Goal: Use online tool/utility: Use online tool/utility

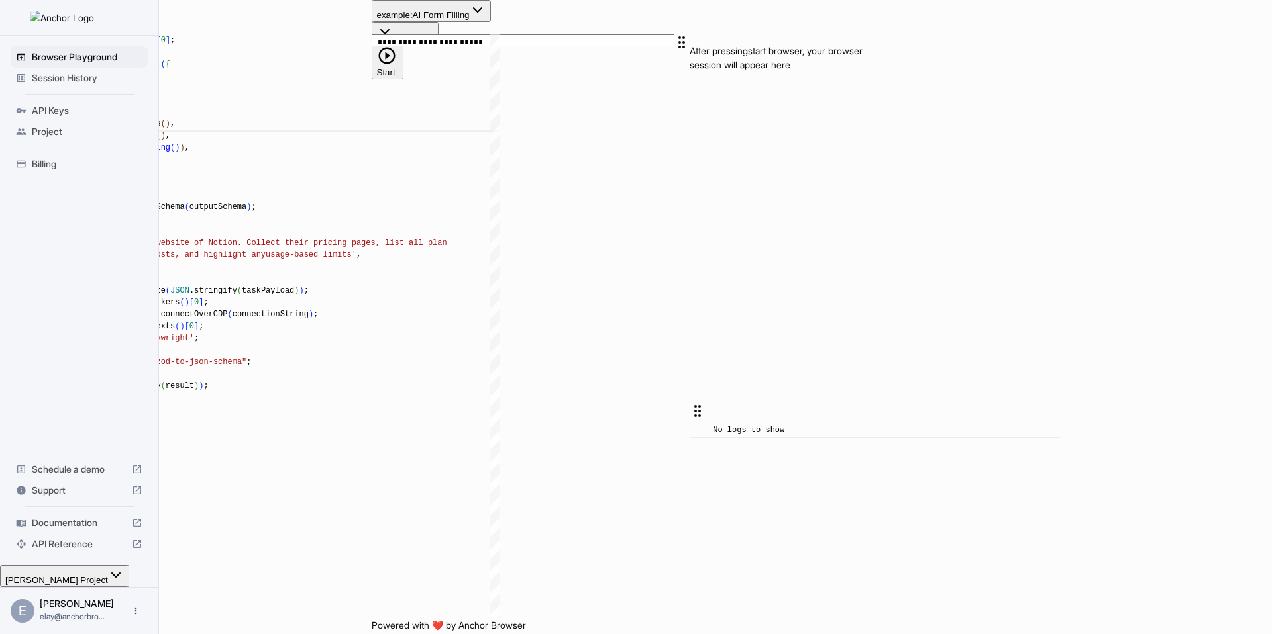
scroll to position [60, 0]
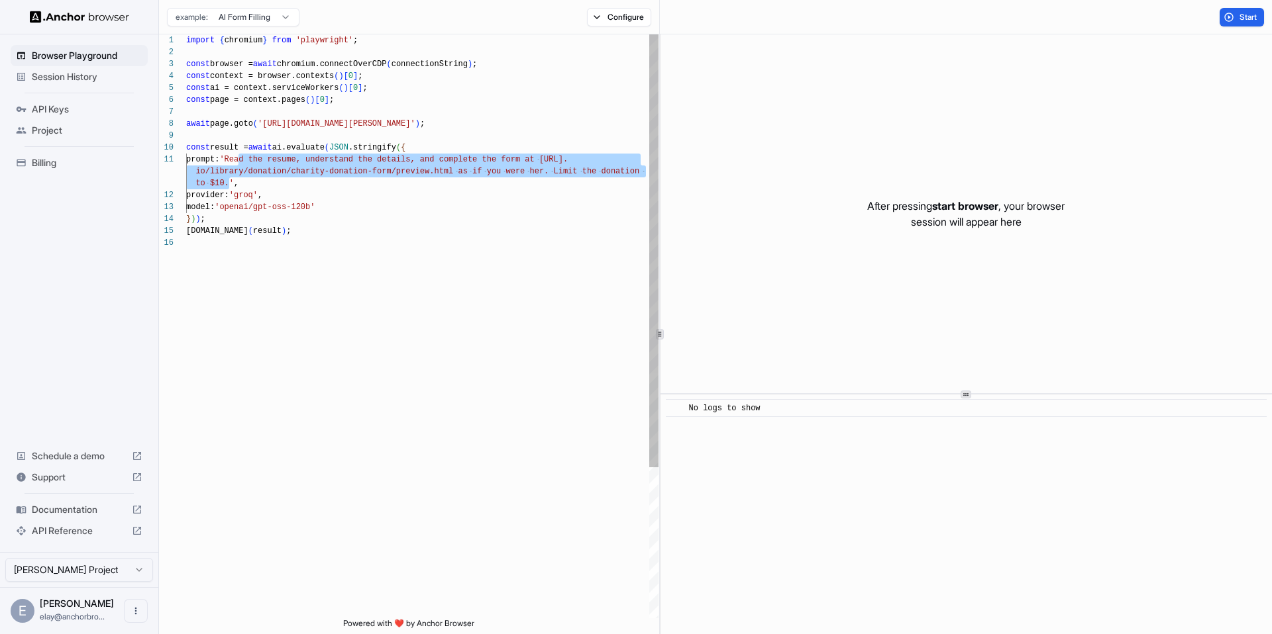
drag, startPoint x: 238, startPoint y: 159, endPoint x: 228, endPoint y: 180, distance: 23.7
click at [228, 180] on div "import { chromium } from 'playwright' ; const browser = await chromium.connectO…" at bounding box center [422, 427] width 472 height 787
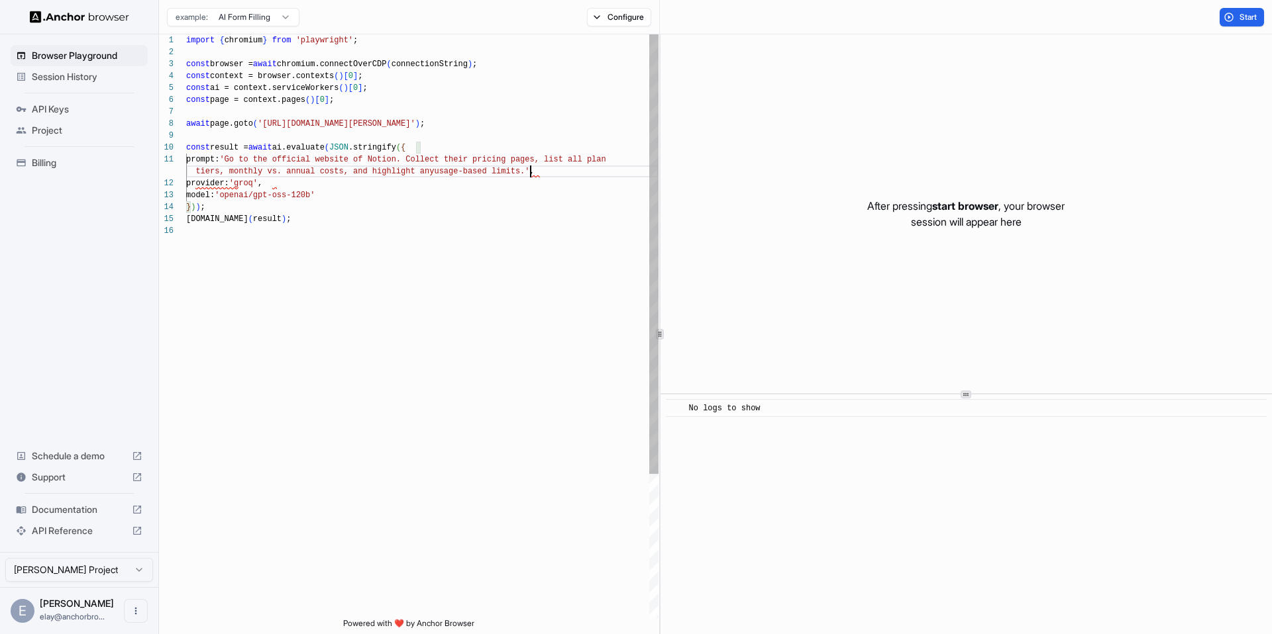
scroll to position [12, 0]
click at [464, 127] on div "import { chromium } from 'playwright' ; const browser = await chromium.connectO…" at bounding box center [422, 421] width 472 height 775
click at [460, 127] on div "import { chromium } from 'playwright' ; const browser = await chromium.connectO…" at bounding box center [422, 421] width 472 height 775
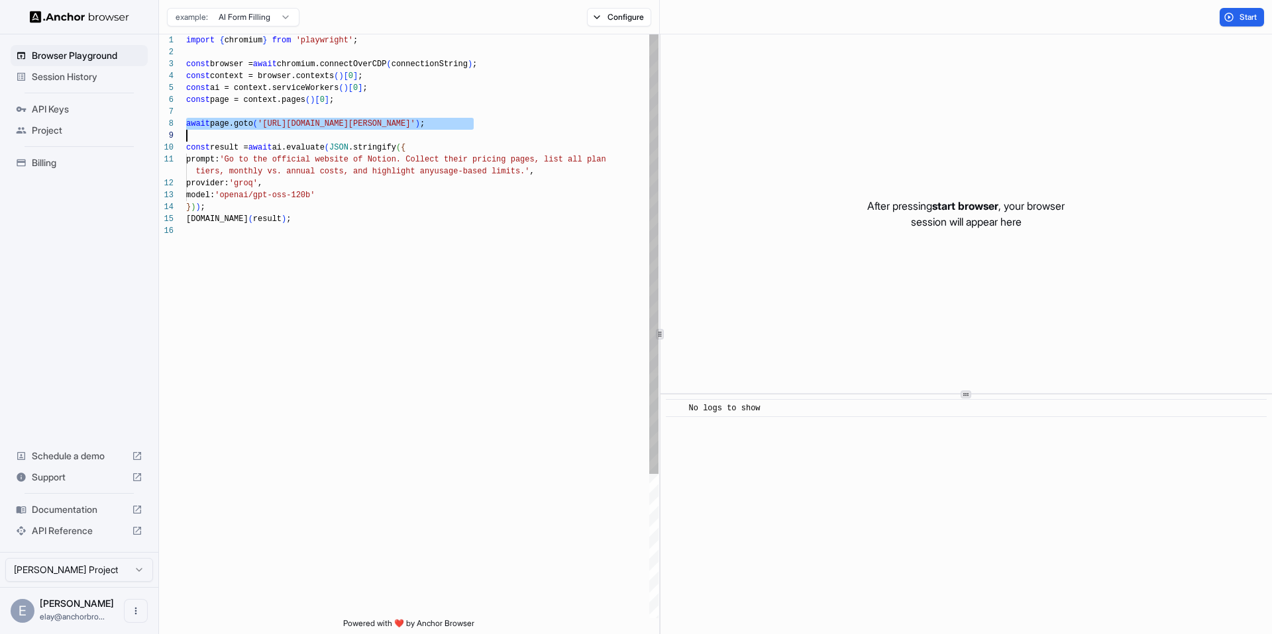
click at [460, 127] on div "import { chromium } from 'playwright' ; const browser = await chromium.connectO…" at bounding box center [422, 421] width 472 height 775
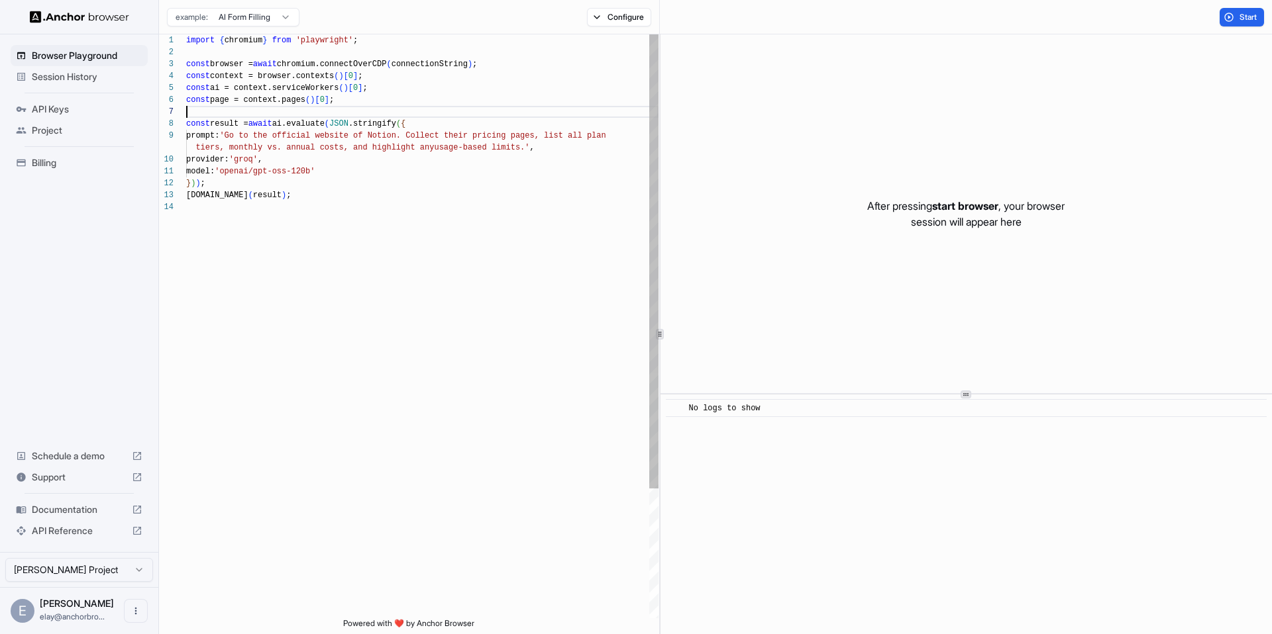
scroll to position [60, 0]
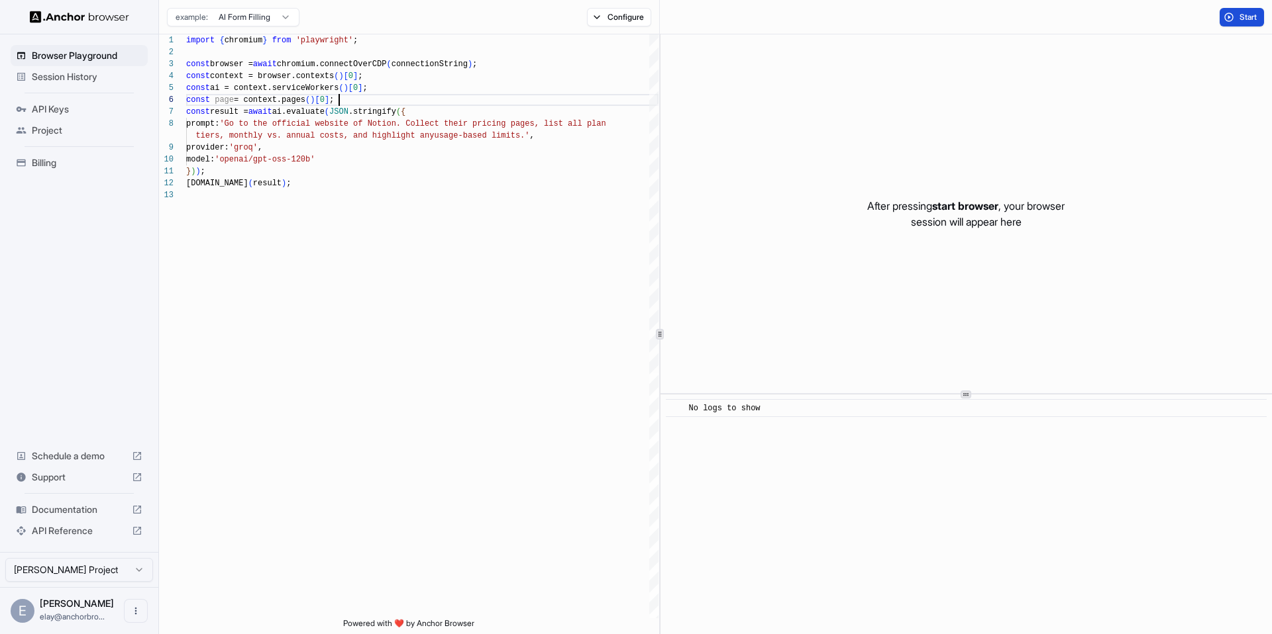
click at [1235, 9] on button "Start" at bounding box center [1241, 17] width 44 height 19
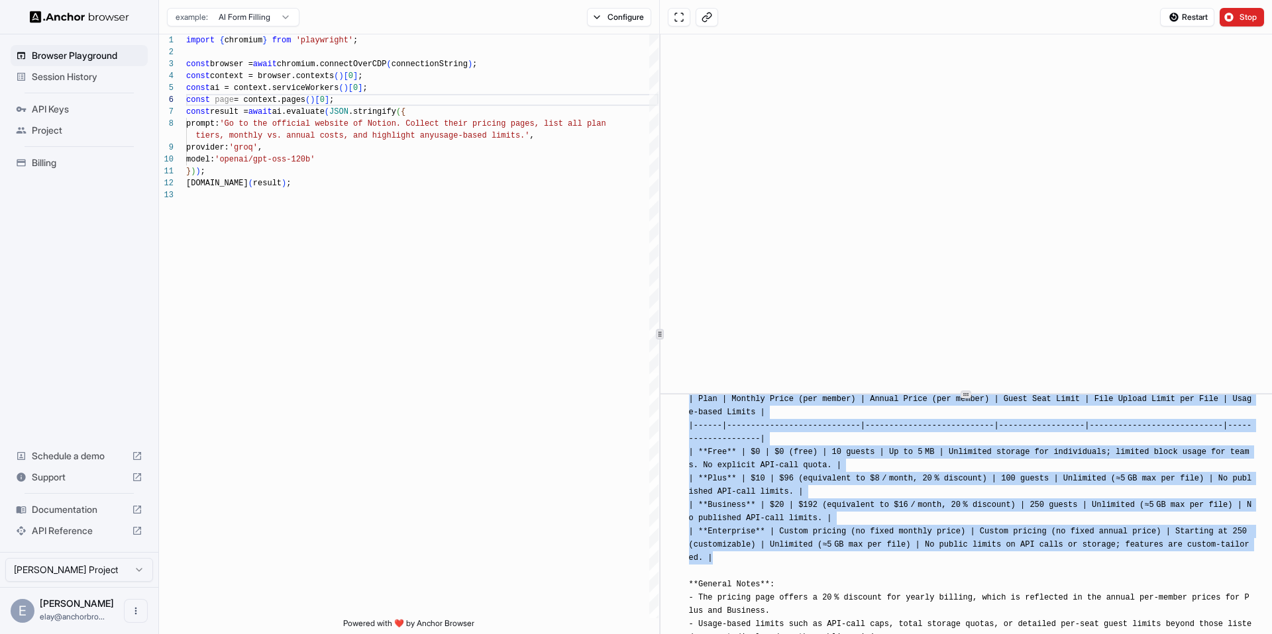
scroll to position [580, 0]
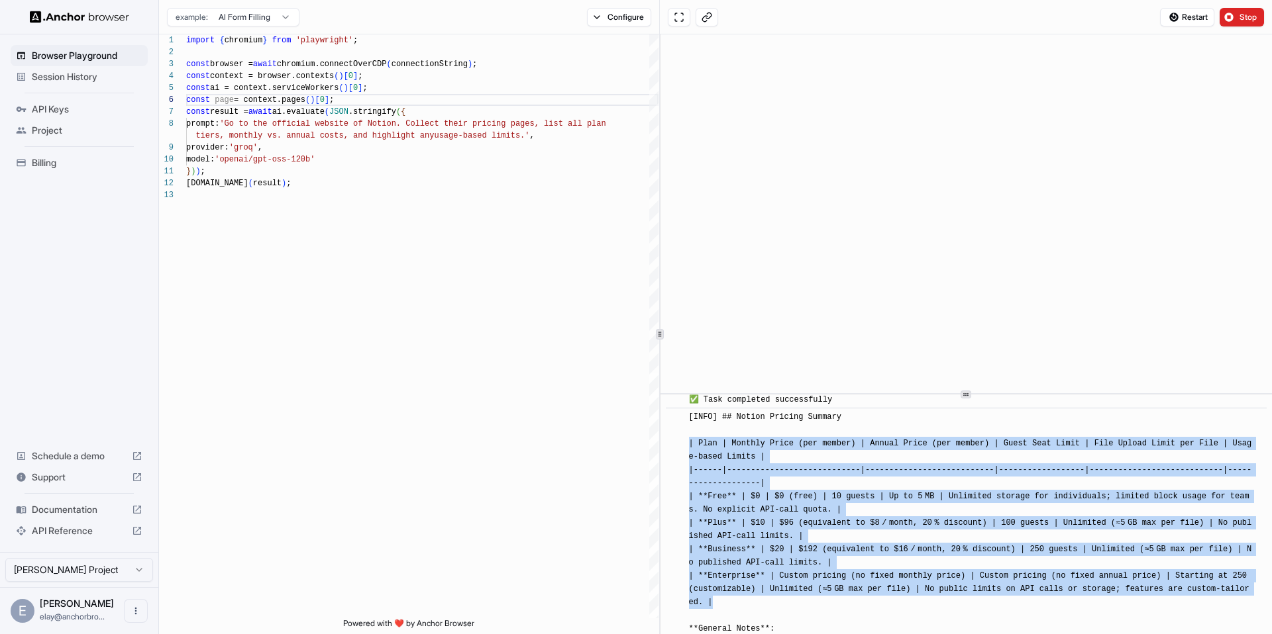
drag, startPoint x: 739, startPoint y: 523, endPoint x: 689, endPoint y: 458, distance: 82.7
click at [689, 458] on div "[INFO] ## Notion Pricing Summary | Plan | Monthly Price (per member) | Annual P…" at bounding box center [970, 576] width 563 height 331
copy span "| Plan | Monthly Price (per member) | Annual Price (per member) | Guest Seat Li…"
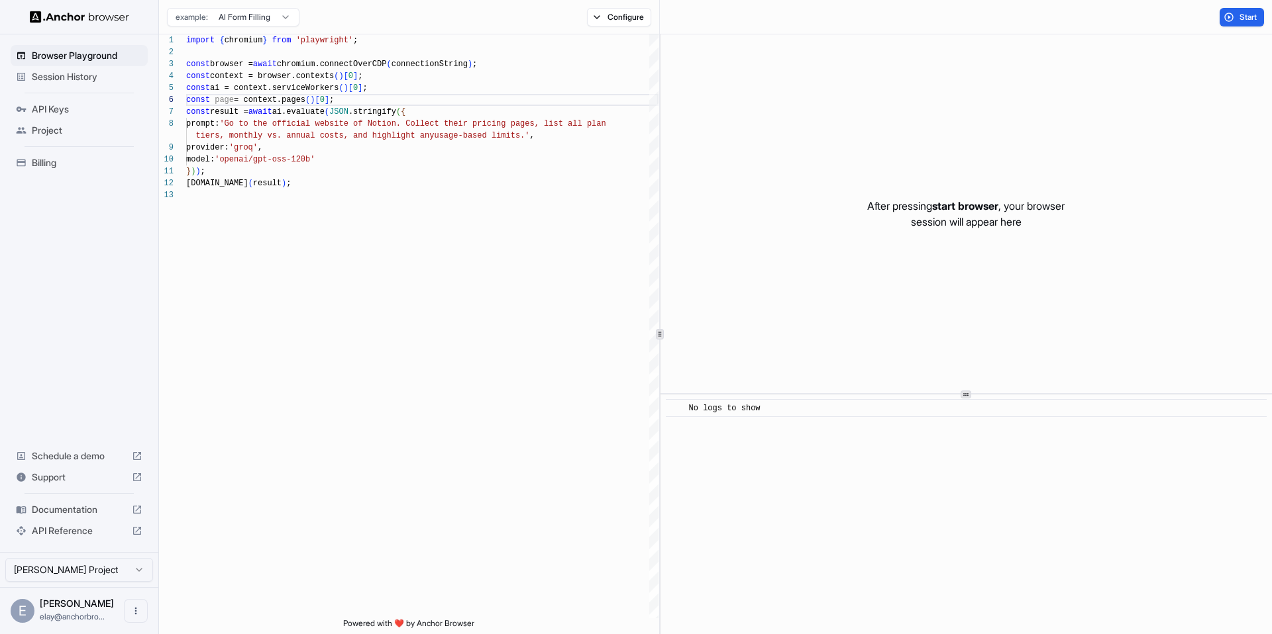
scroll to position [0, 0]
click at [503, 130] on div "import { chromium } from 'playwright' ; const browser = await chromium.connectO…" at bounding box center [422, 403] width 472 height 739
type textarea "**********"
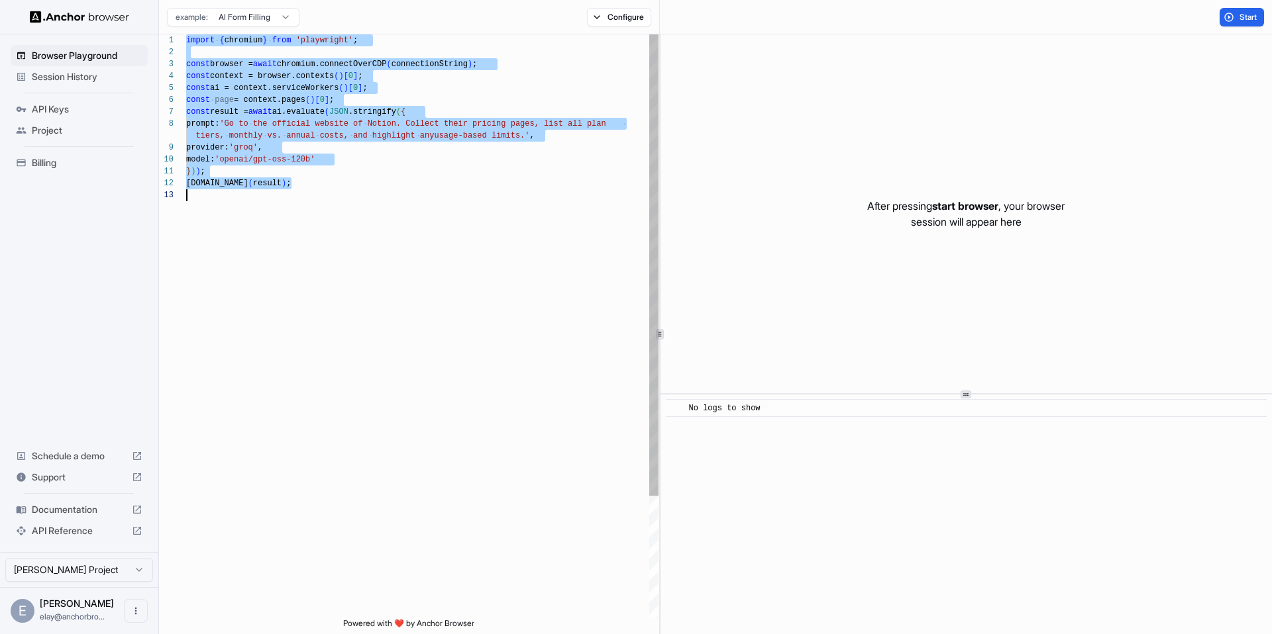
scroll to position [0, 0]
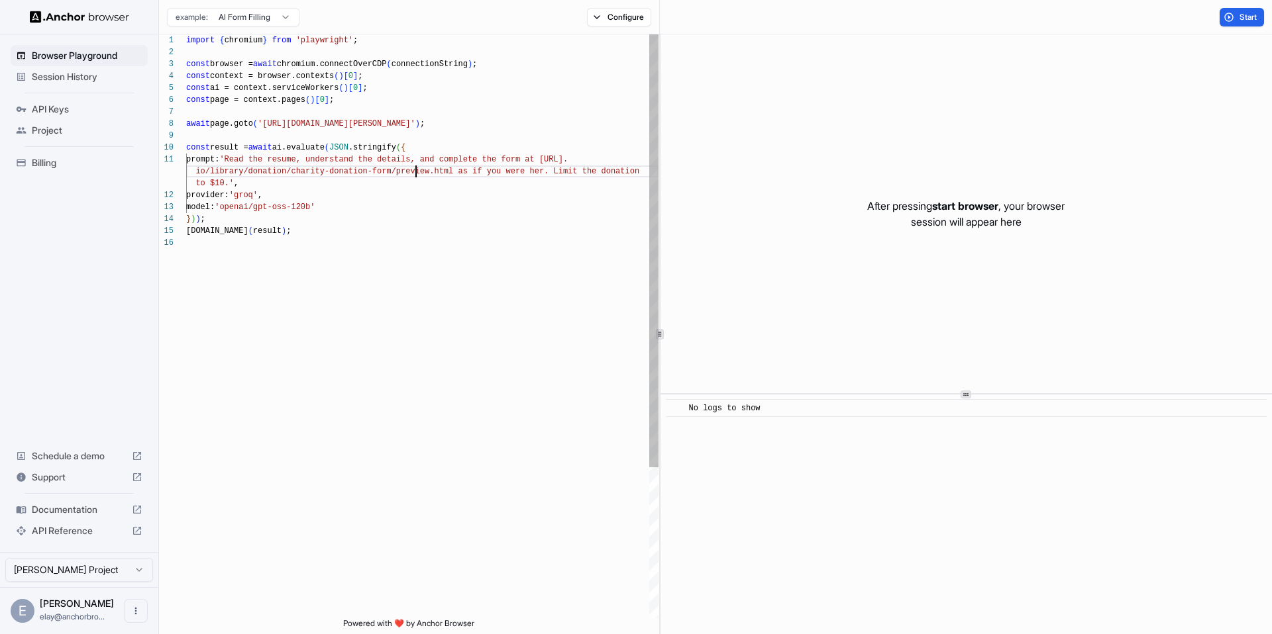
scroll to position [12, 0]
click at [415, 167] on div "import { chromium } from 'playwright' ; const browser = await chromium.connectO…" at bounding box center [422, 427] width 472 height 787
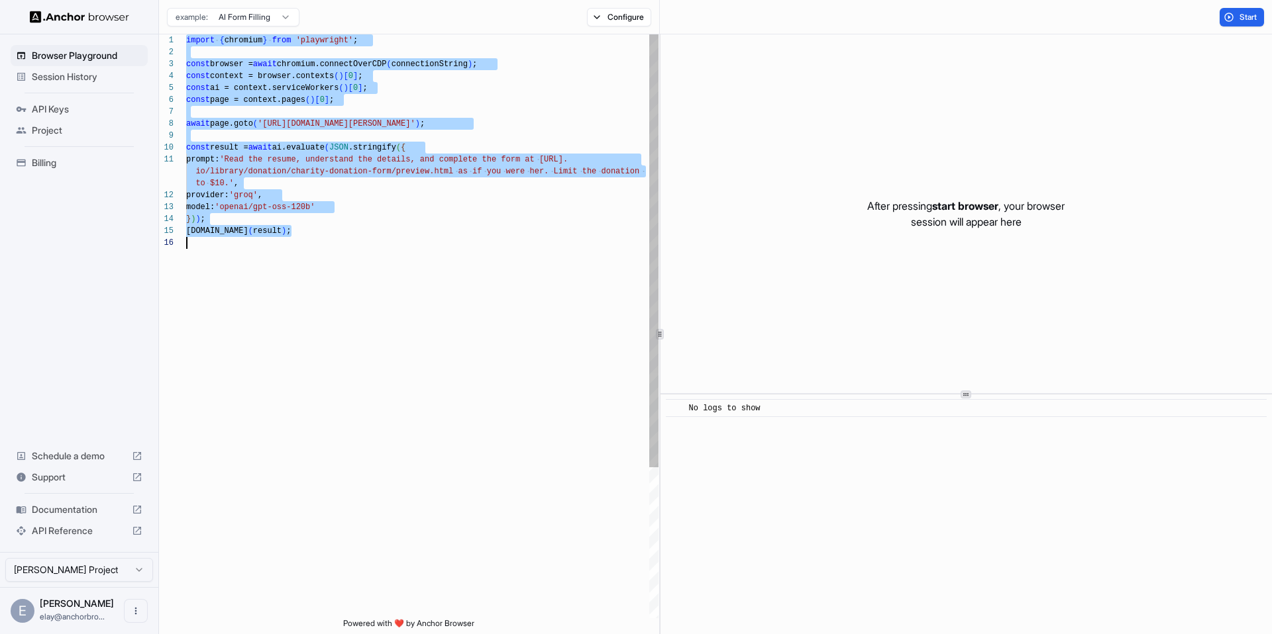
scroll to position [36, 0]
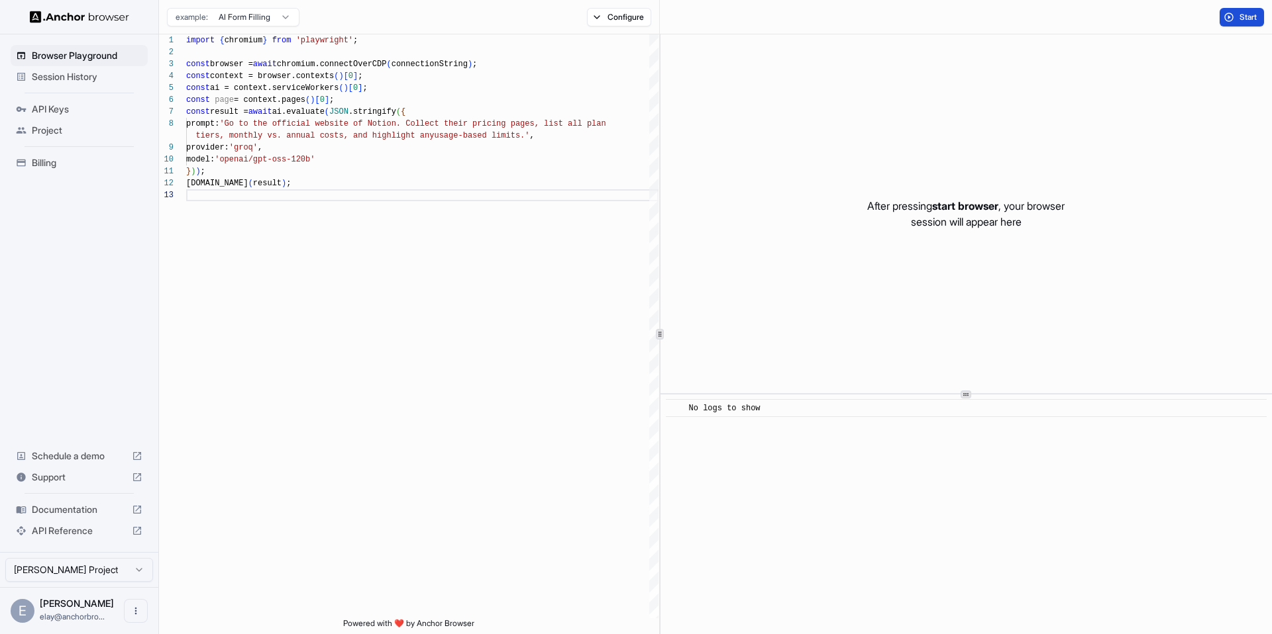
click at [1237, 15] on button "Start" at bounding box center [1241, 17] width 44 height 19
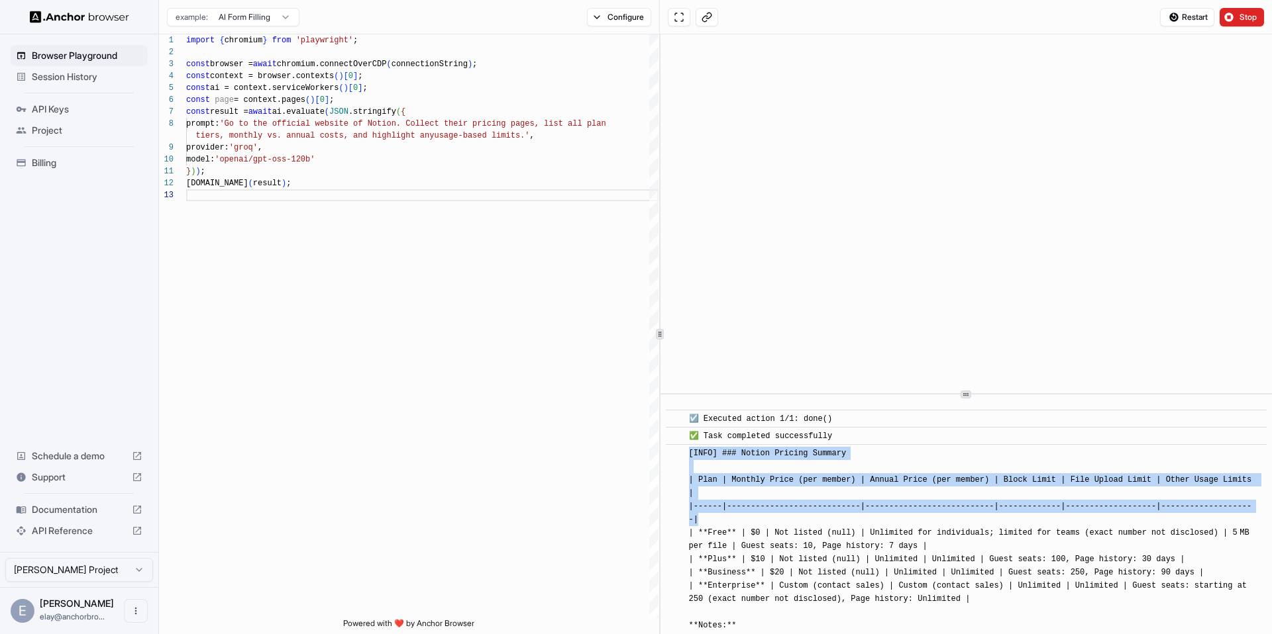
scroll to position [423, 0]
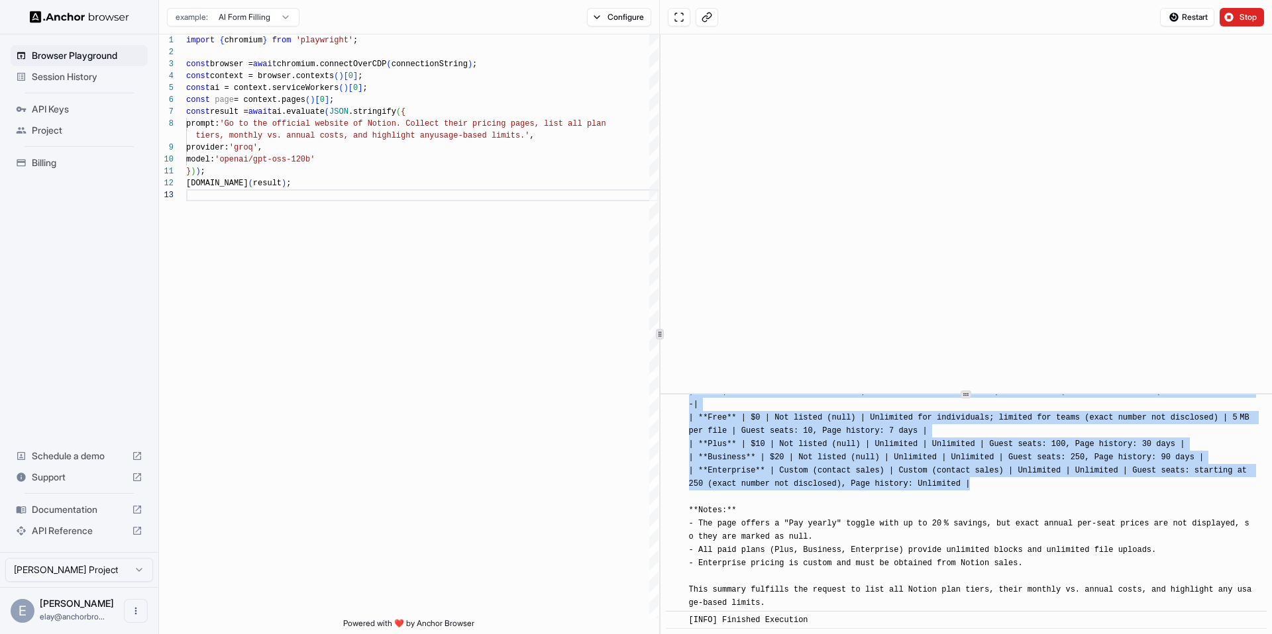
drag, startPoint x: 686, startPoint y: 491, endPoint x: 1052, endPoint y: 481, distance: 366.4
click at [1052, 481] on div "​ [INFO] ### Notion Pricing Summary | Plan | Monthly Price (per member) | Annua…" at bounding box center [966, 470] width 601 height 283
copy span "[INFO] ### Notion Pricing Summary | Plan | Monthly Price (per member) | Annual …"
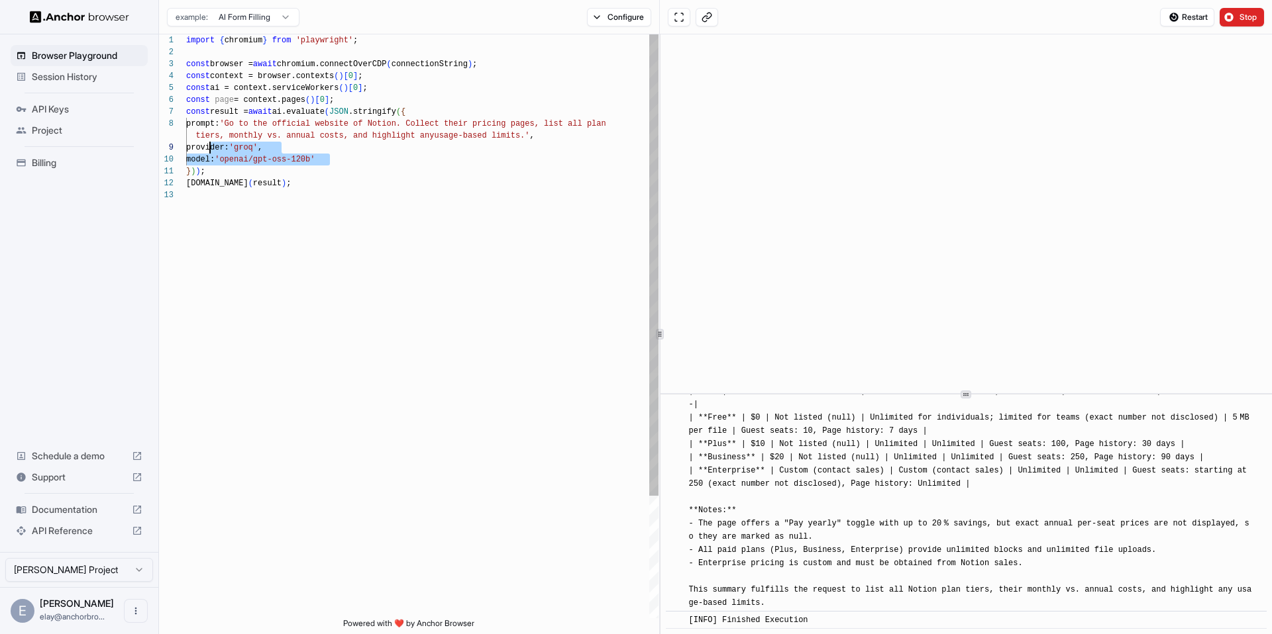
scroll to position [107, 0]
drag, startPoint x: 337, startPoint y: 157, endPoint x: 181, endPoint y: 148, distance: 156.5
click at [186, 148] on div "import { chromium } from 'playwright' ; const browser = await chromium.connectO…" at bounding box center [422, 403] width 472 height 739
type textarea "**********"
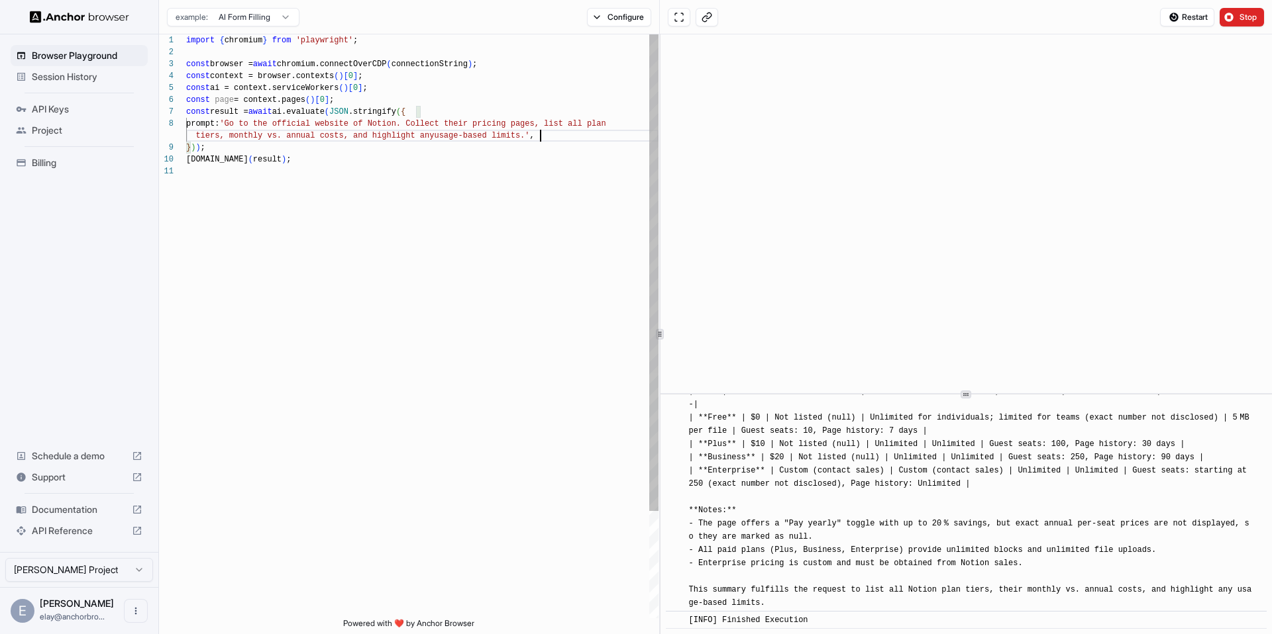
scroll to position [0, 0]
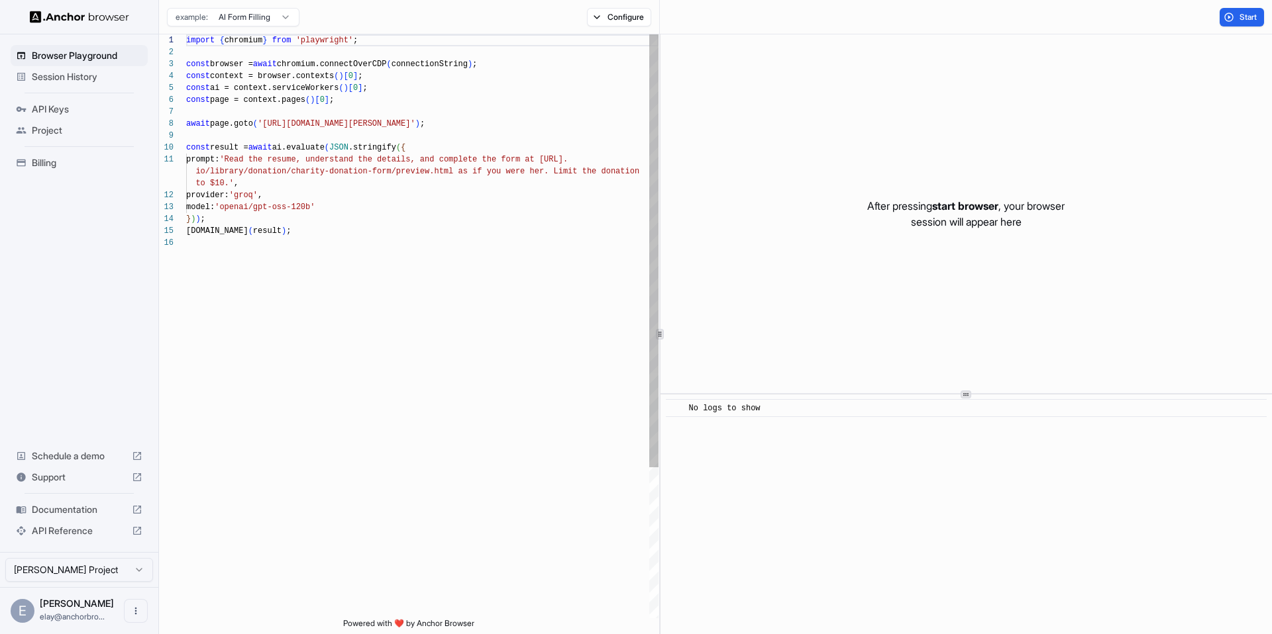
scroll to position [60, 0]
click at [495, 221] on div "import { chromium } from 'playwright' ; const browser = await chromium.connectO…" at bounding box center [422, 427] width 472 height 787
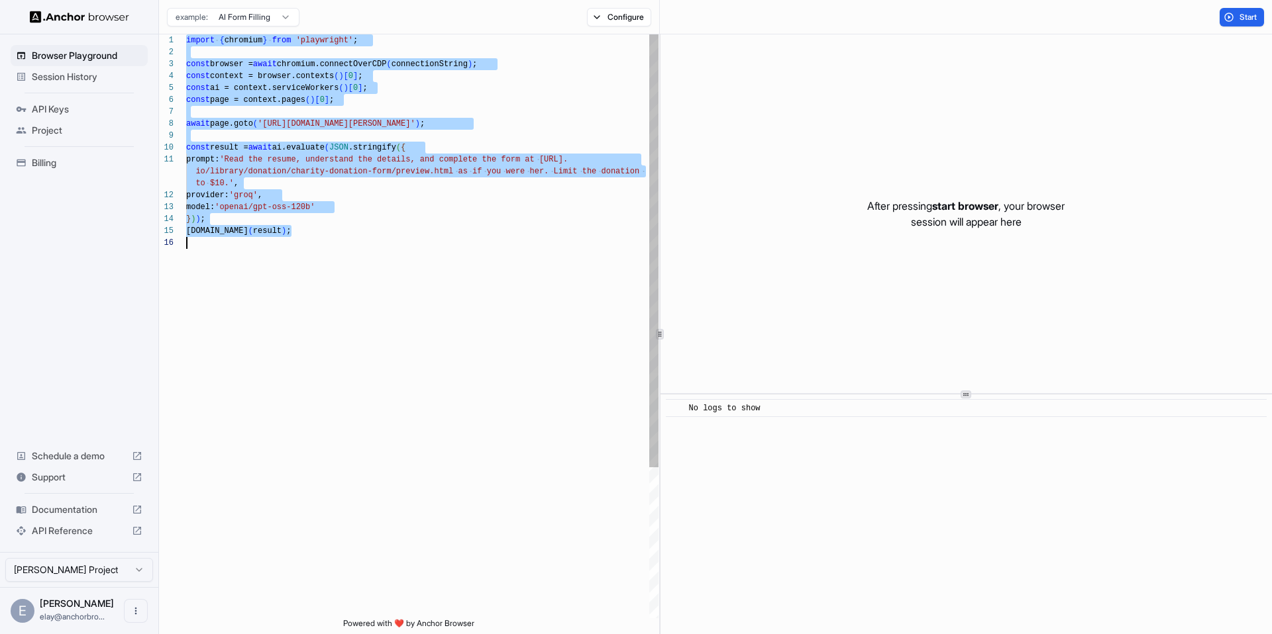
scroll to position [12, 0]
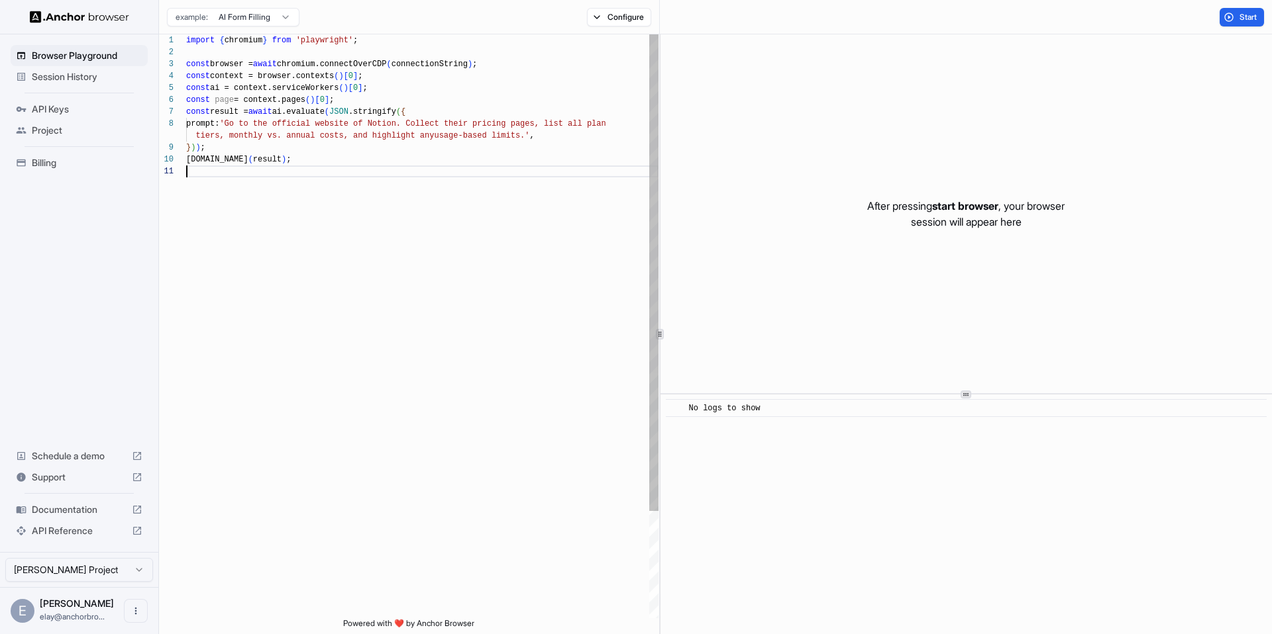
click at [550, 136] on div "import { chromium } from 'playwright' ; const browser = await chromium.connectO…" at bounding box center [422, 391] width 472 height 715
click at [1259, 19] on button "Start" at bounding box center [1241, 17] width 44 height 19
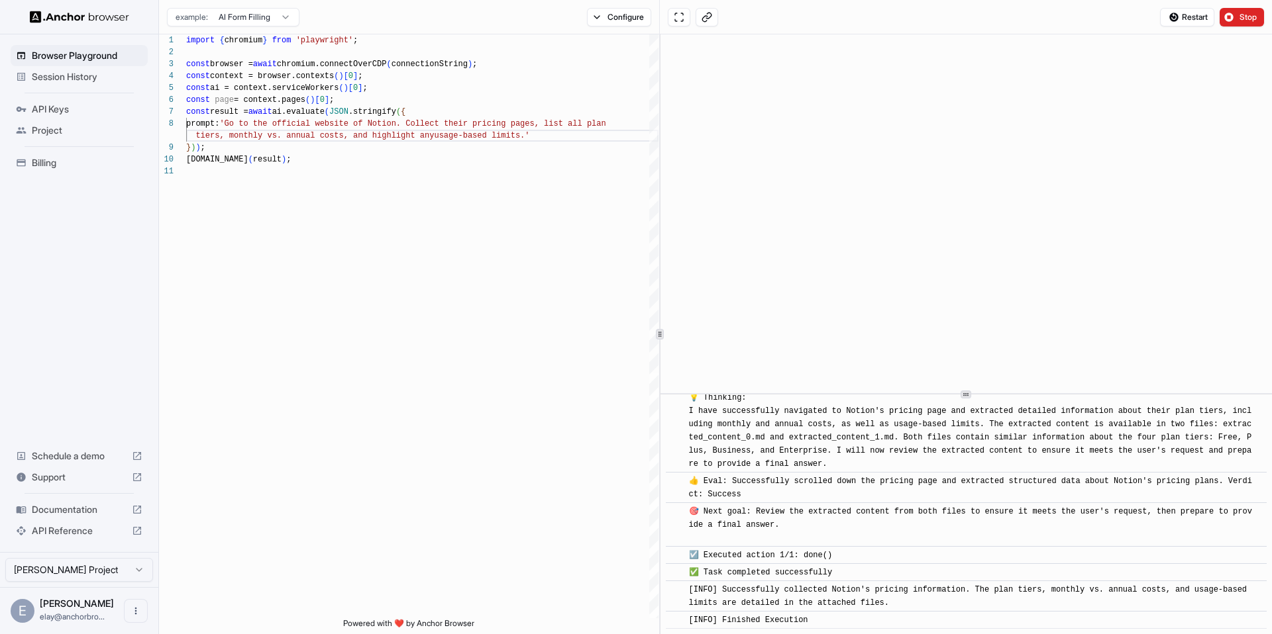
scroll to position [1600, 0]
drag, startPoint x: 719, startPoint y: 432, endPoint x: 866, endPoint y: 425, distance: 147.8
click at [866, 425] on div "💡 Thinking: I have successfully navigated to Notion's pricing page and extracte…" at bounding box center [970, 430] width 563 height 79
click at [774, 469] on span "💡 Thinking: I have successfully navigated to Notion's pricing page and extracte…" at bounding box center [970, 431] width 563 height 76
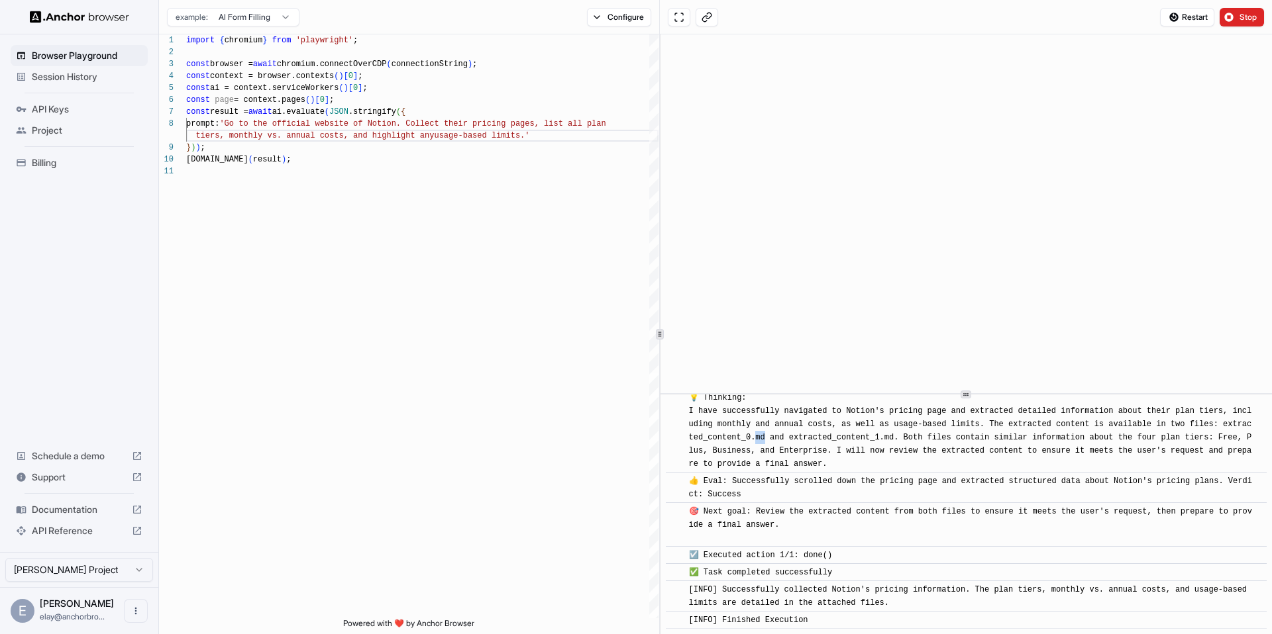
click at [774, 469] on span "💡 Thinking: I have successfully navigated to Notion's pricing page and extracte…" at bounding box center [970, 431] width 563 height 76
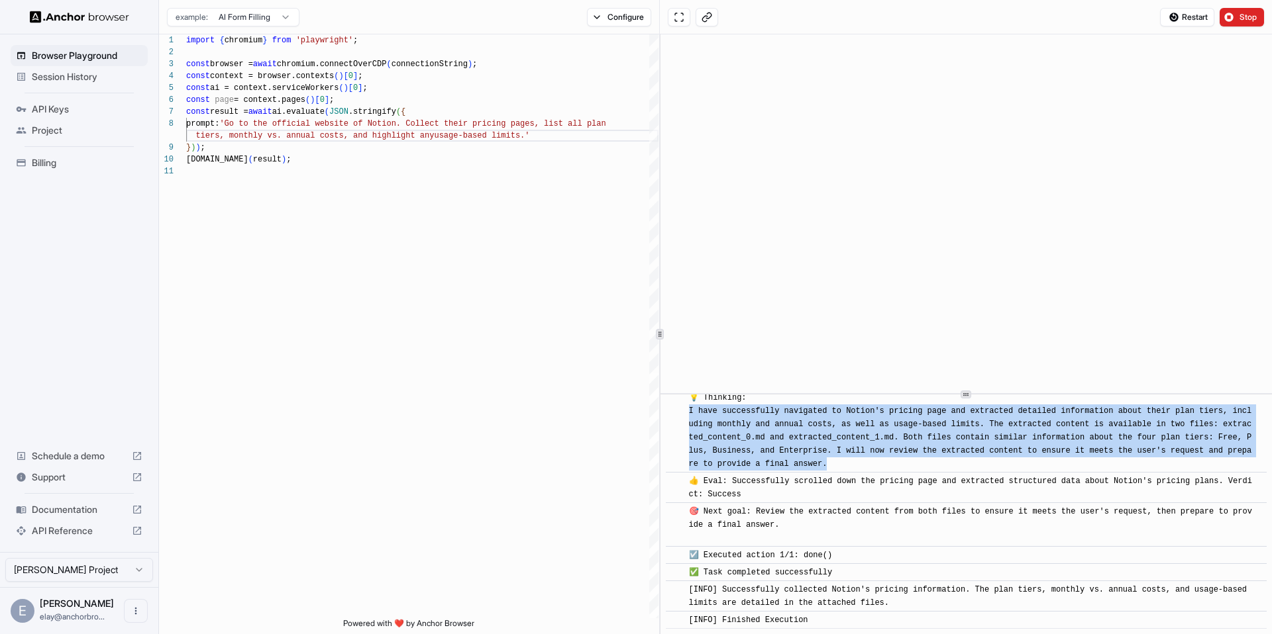
click at [774, 469] on span "💡 Thinking: I have successfully navigated to Notion's pricing page and extracte…" at bounding box center [970, 431] width 563 height 76
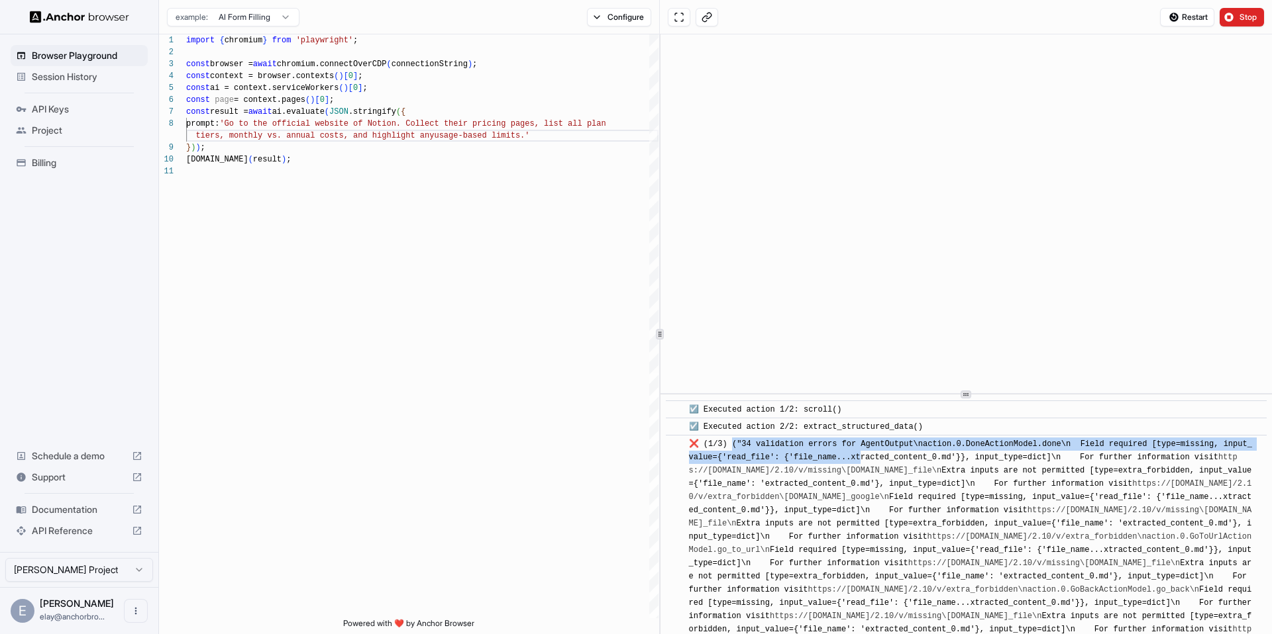
scroll to position [399, 0]
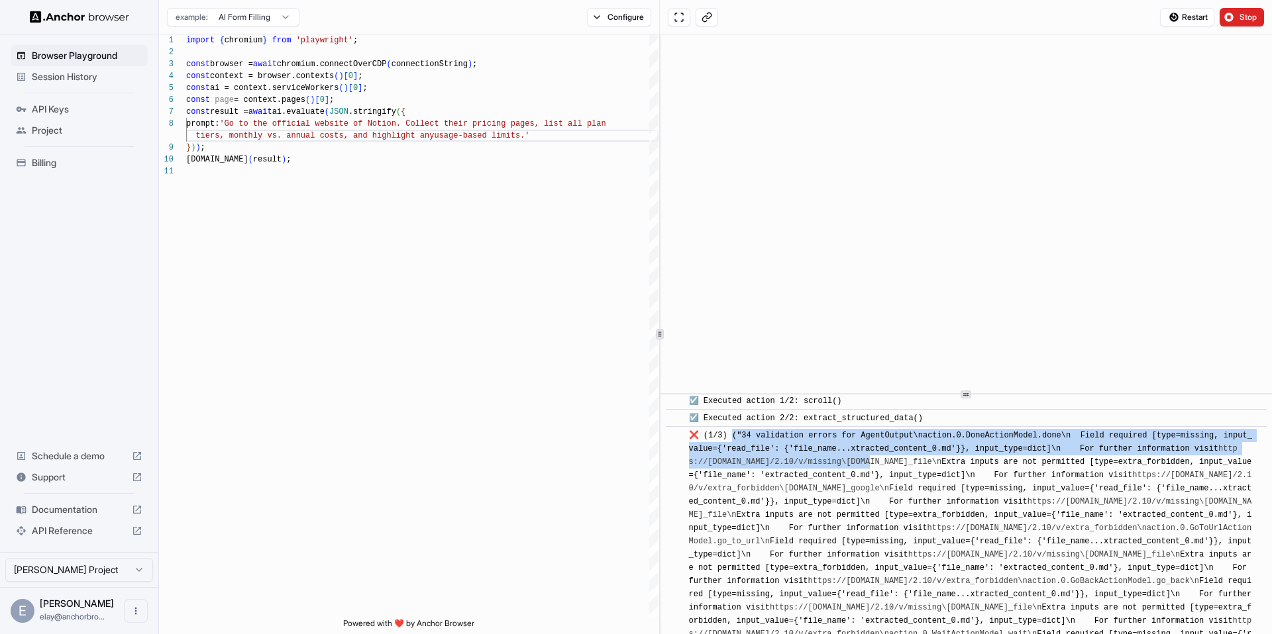
drag, startPoint x: 729, startPoint y: 459, endPoint x: 878, endPoint y: 471, distance: 150.2
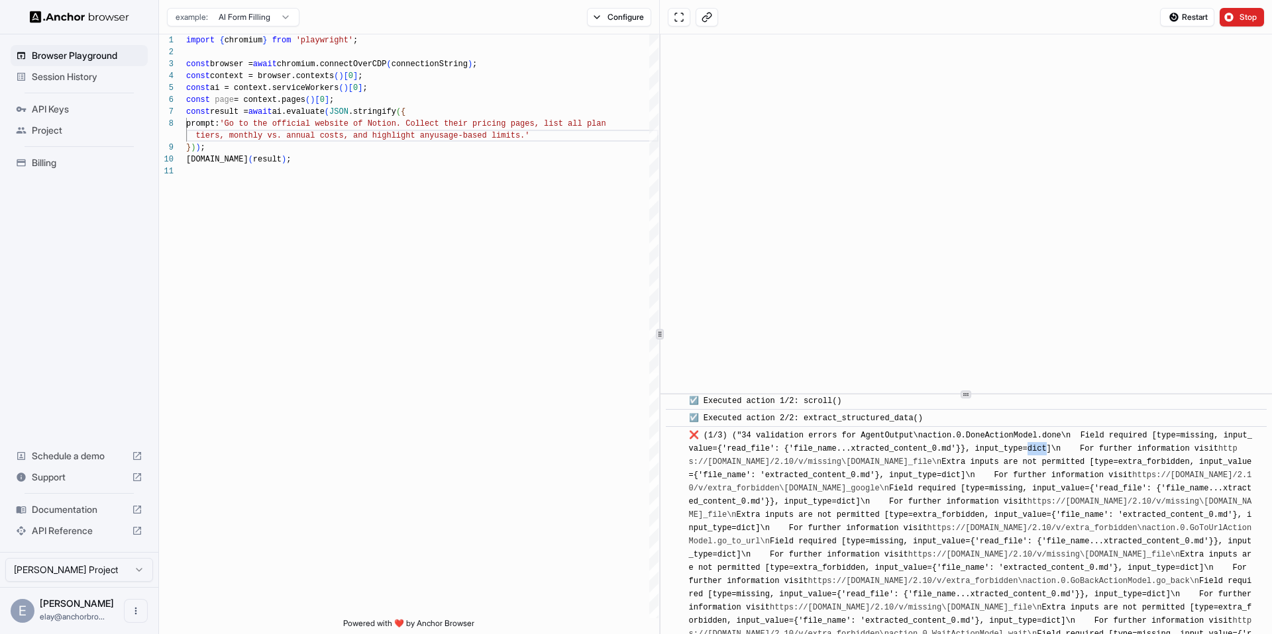
scroll to position [454, 0]
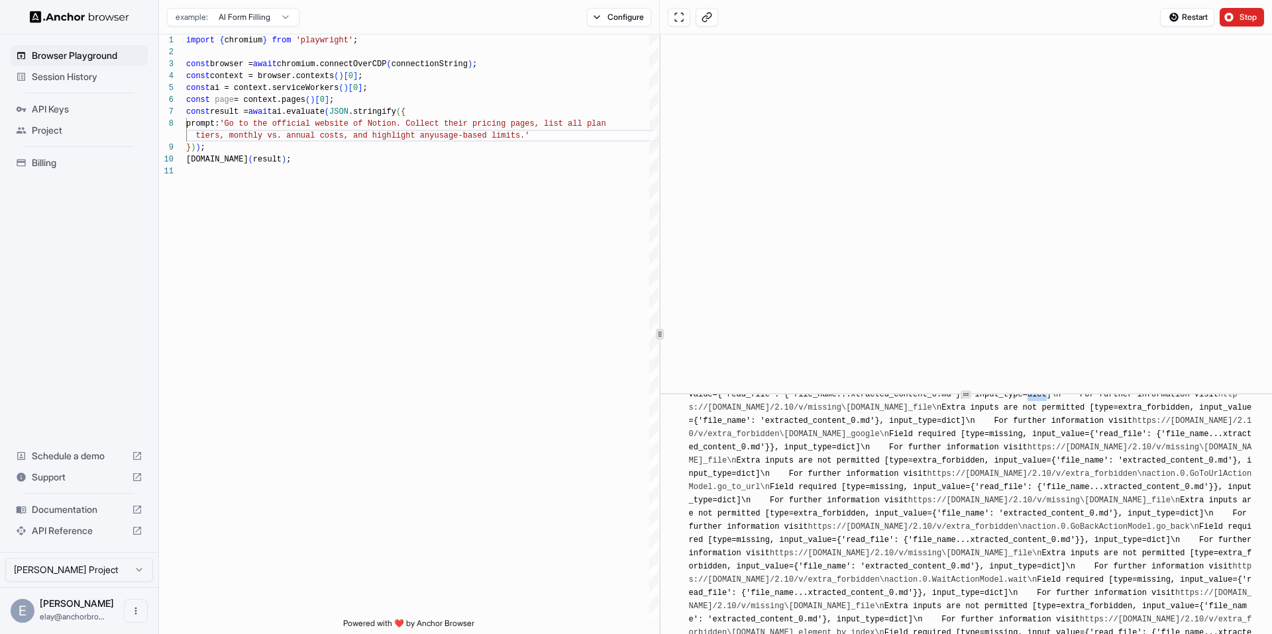
click at [940, 466] on link "https://errors.pydantic.dev/2.10/v/missing\naction.0.SearchGoogleActionModel.re…" at bounding box center [970, 454] width 563 height 23
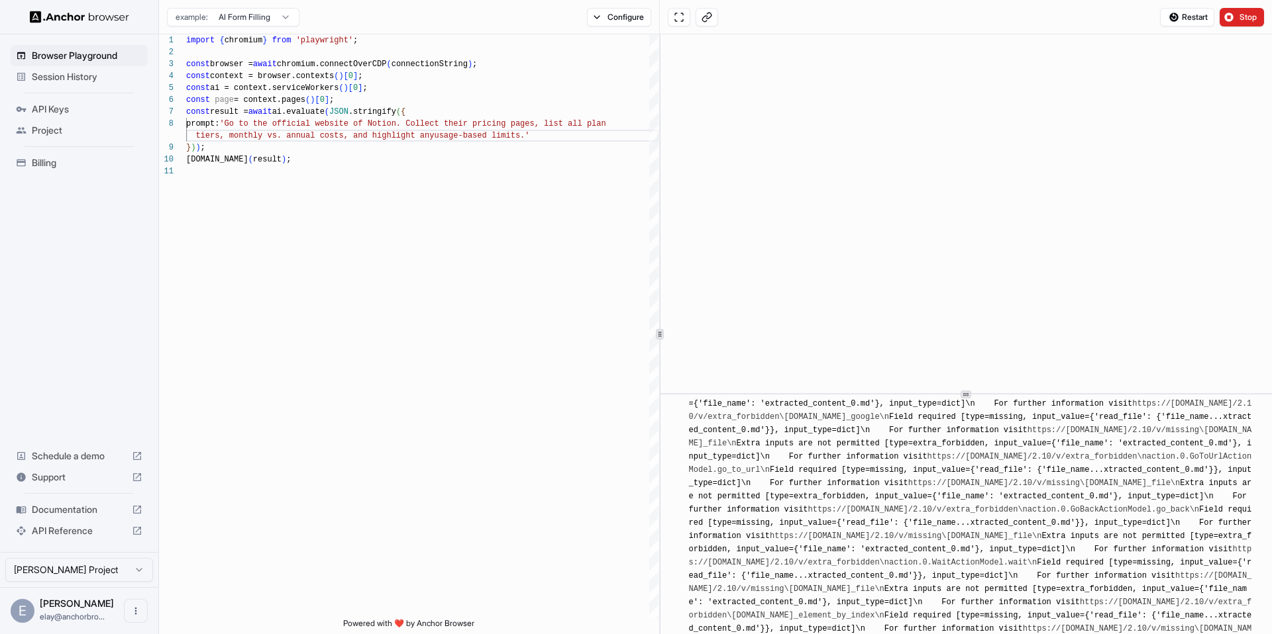
click at [921, 422] on link "https://errors.pydantic.dev/2.10/v/extra_forbidden\naction.0.SearchGoogleAction…" at bounding box center [970, 410] width 563 height 23
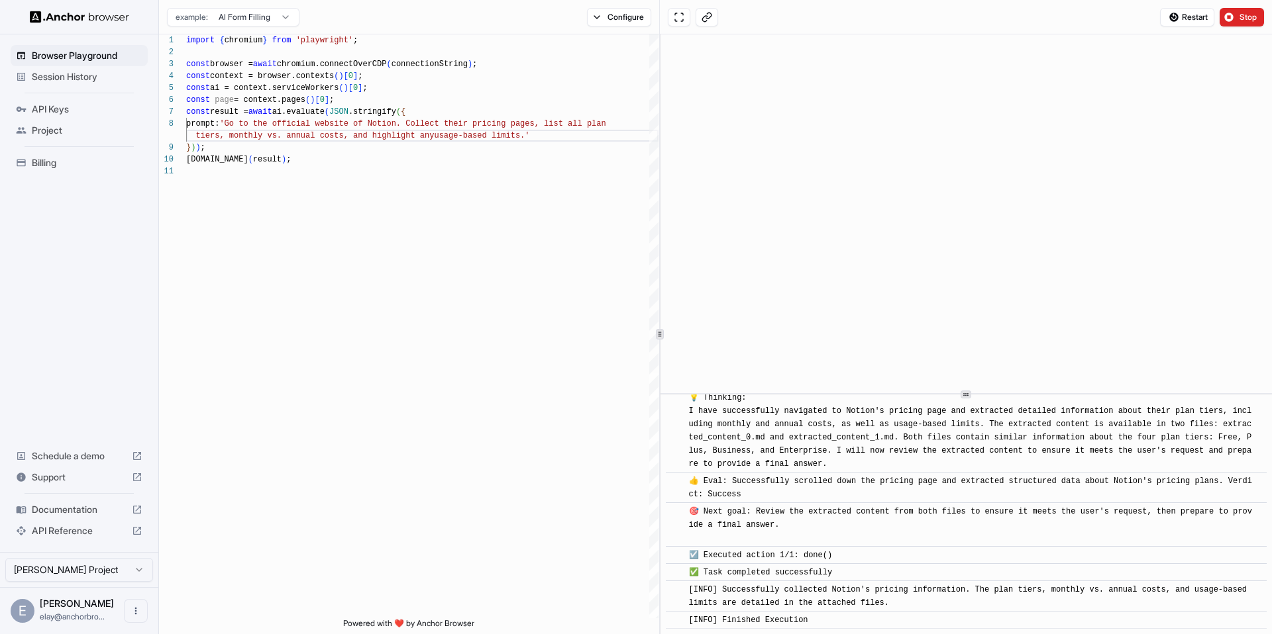
scroll to position [1575, 0]
click at [541, 360] on div "import { chromium } from 'playwright' ; const browser = await chromium.connectO…" at bounding box center [422, 391] width 472 height 715
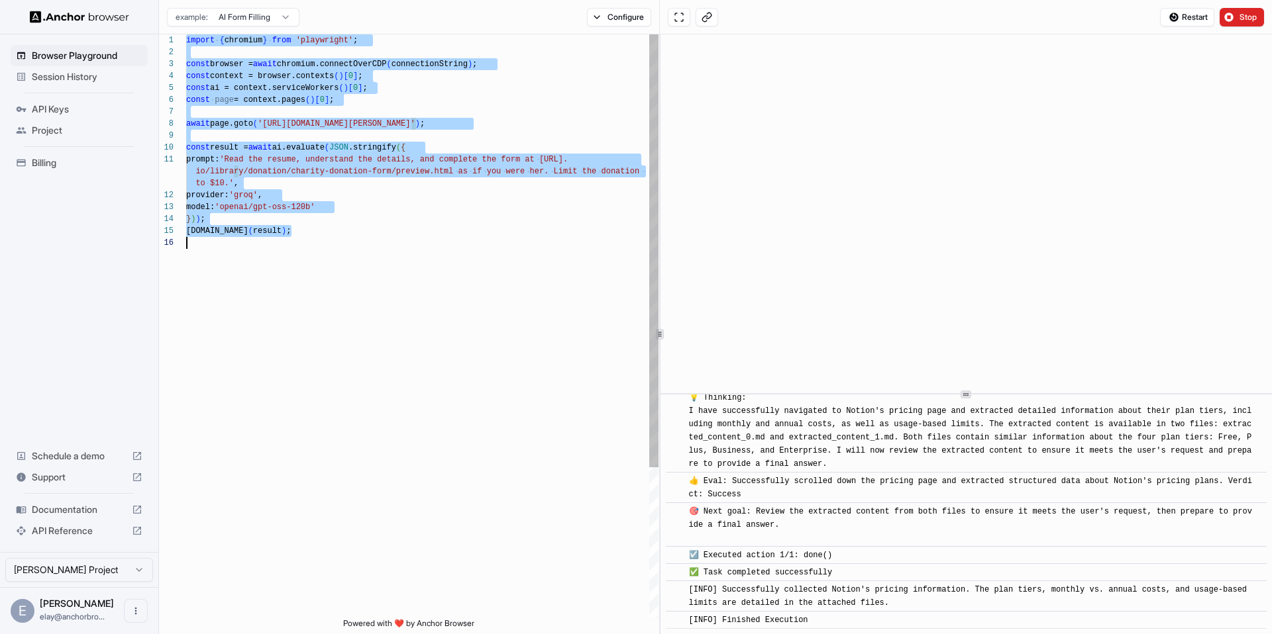
scroll to position [0, 0]
type textarea "**********"
click at [523, 345] on div "import { chromium } from 'playwright' ; const browser = await chromium.connectO…" at bounding box center [422, 427] width 472 height 787
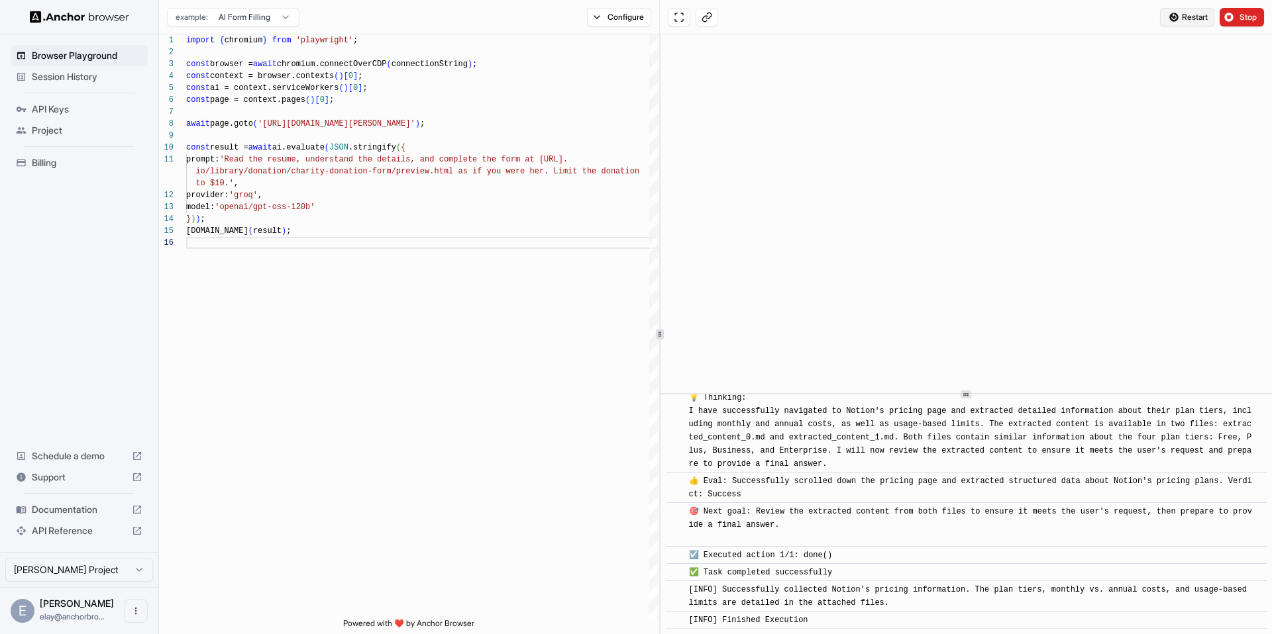
click at [1177, 17] on button "Restart" at bounding box center [1187, 17] width 54 height 19
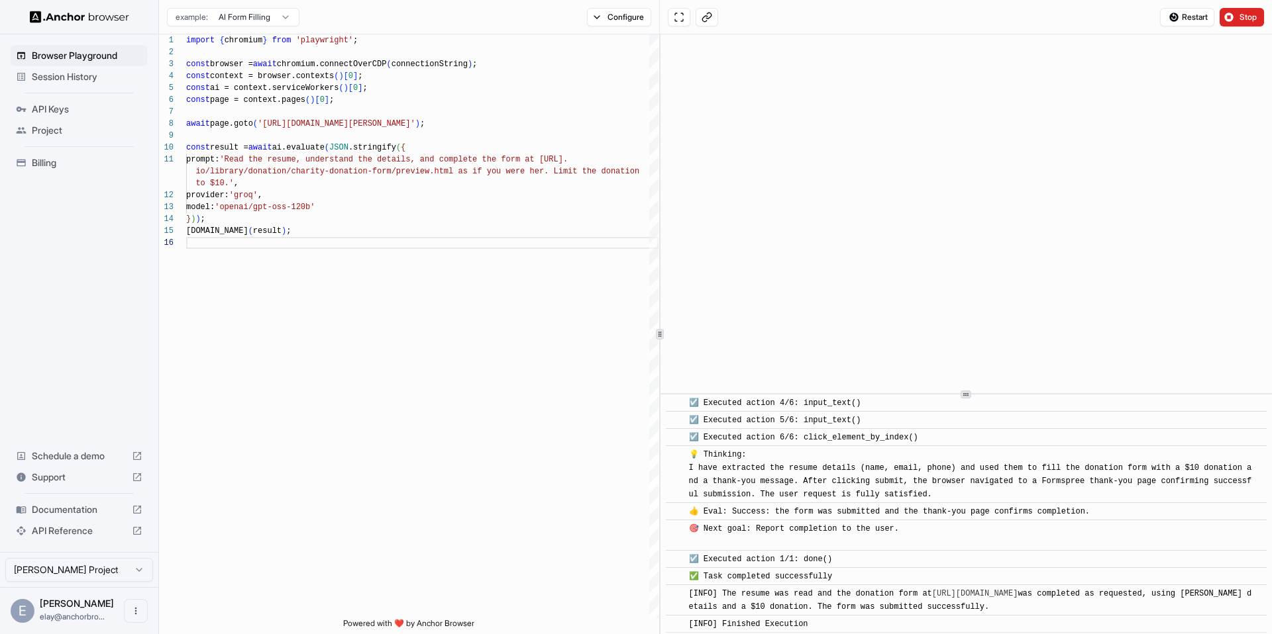
scroll to position [603, 0]
click at [360, 168] on div "import { chromium } from 'playwright' ; const browser = await chromium.connectO…" at bounding box center [422, 427] width 472 height 787
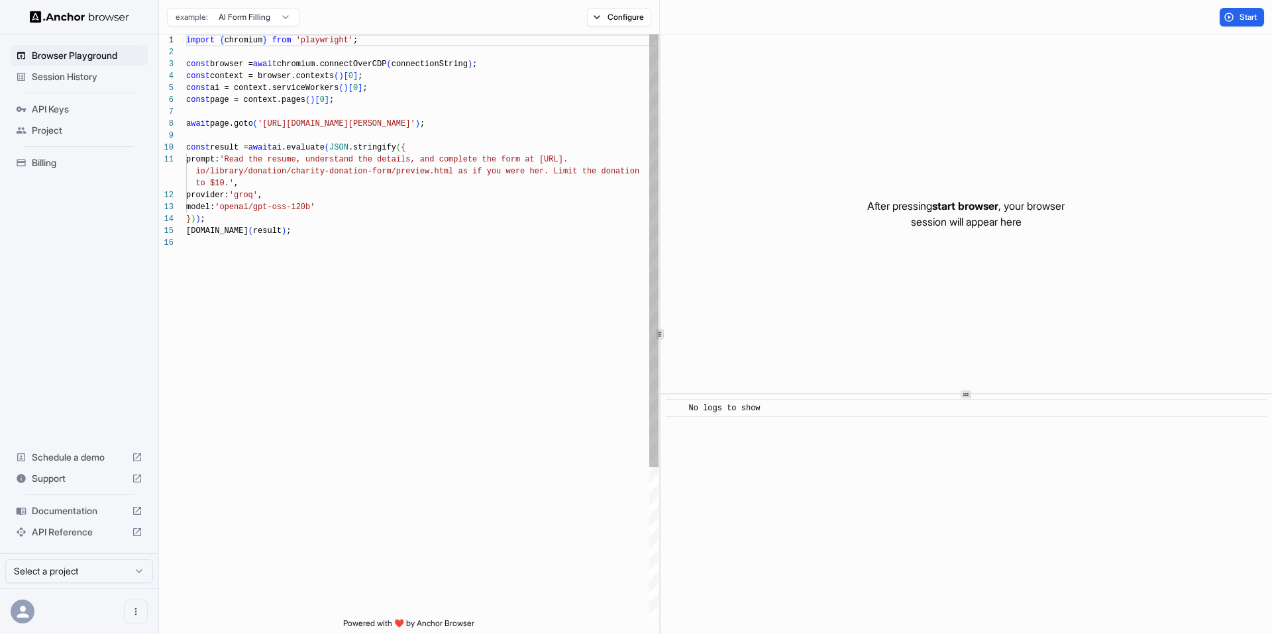
scroll to position [24, 0]
click at [264, 183] on div "import { chromium } from 'playwright' ; const browser = await chromium.connectO…" at bounding box center [422, 427] width 472 height 787
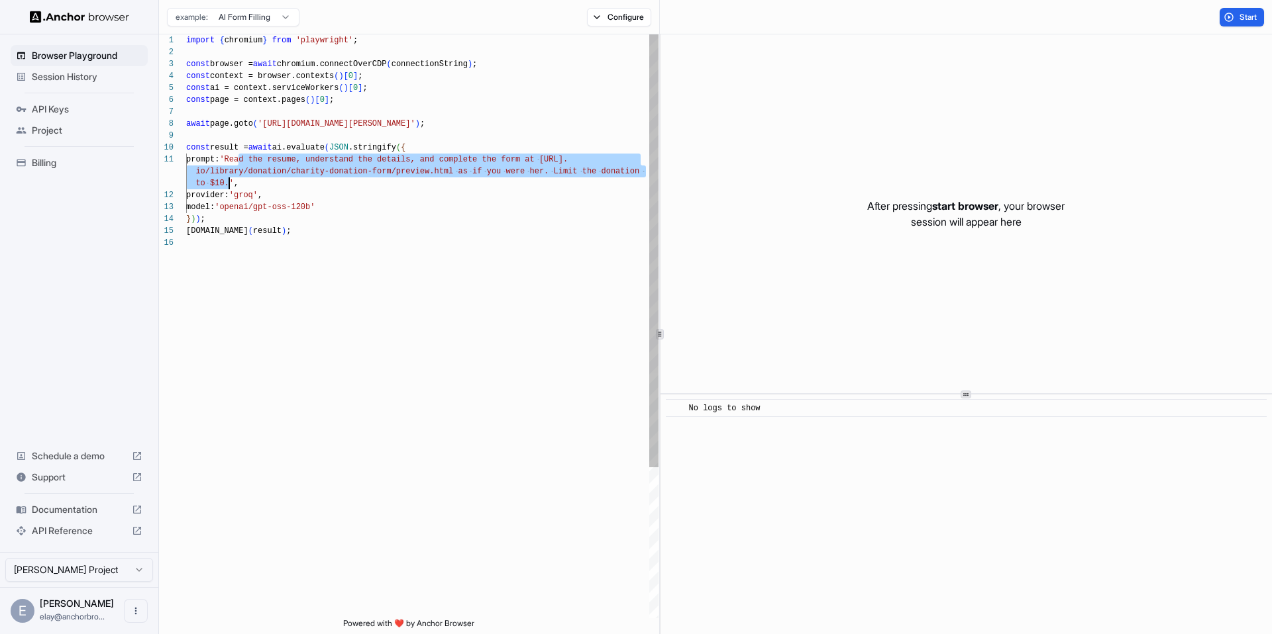
drag, startPoint x: 237, startPoint y: 158, endPoint x: 228, endPoint y: 182, distance: 25.6
click at [228, 182] on div "import { chromium } from 'playwright' ; const browser = await chromium.connectO…" at bounding box center [422, 427] width 472 height 787
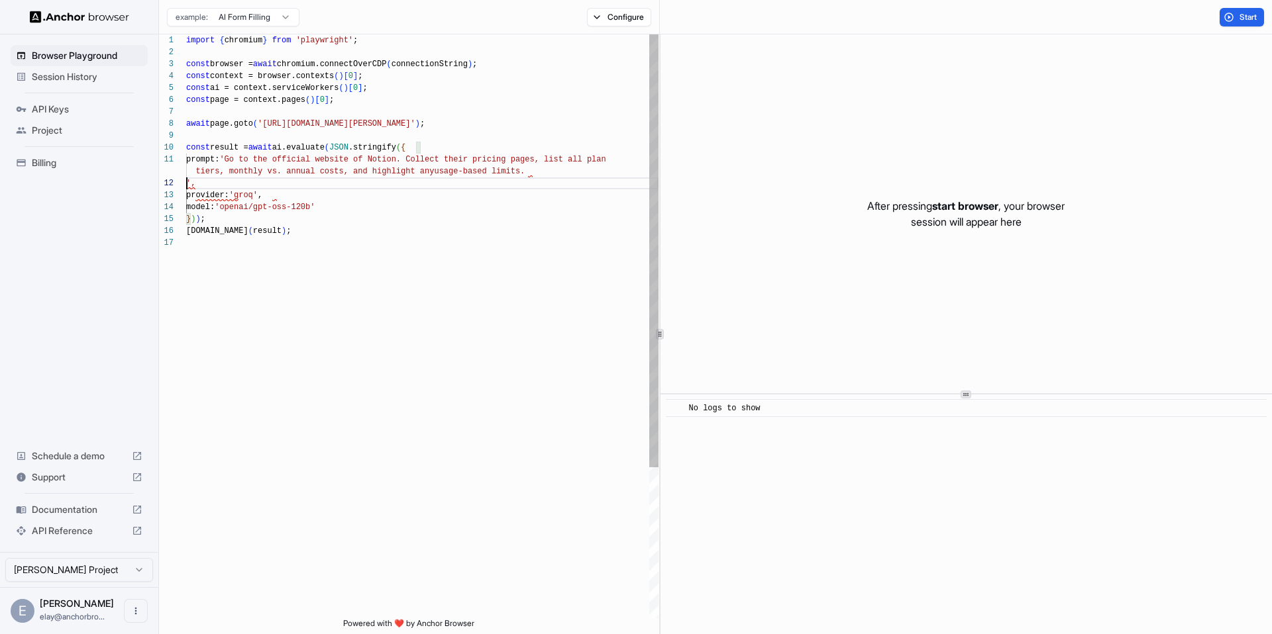
scroll to position [12, 0]
click at [421, 124] on div "import { chromium } from 'playwright' ; const browser = await chromium.connectO…" at bounding box center [422, 421] width 472 height 775
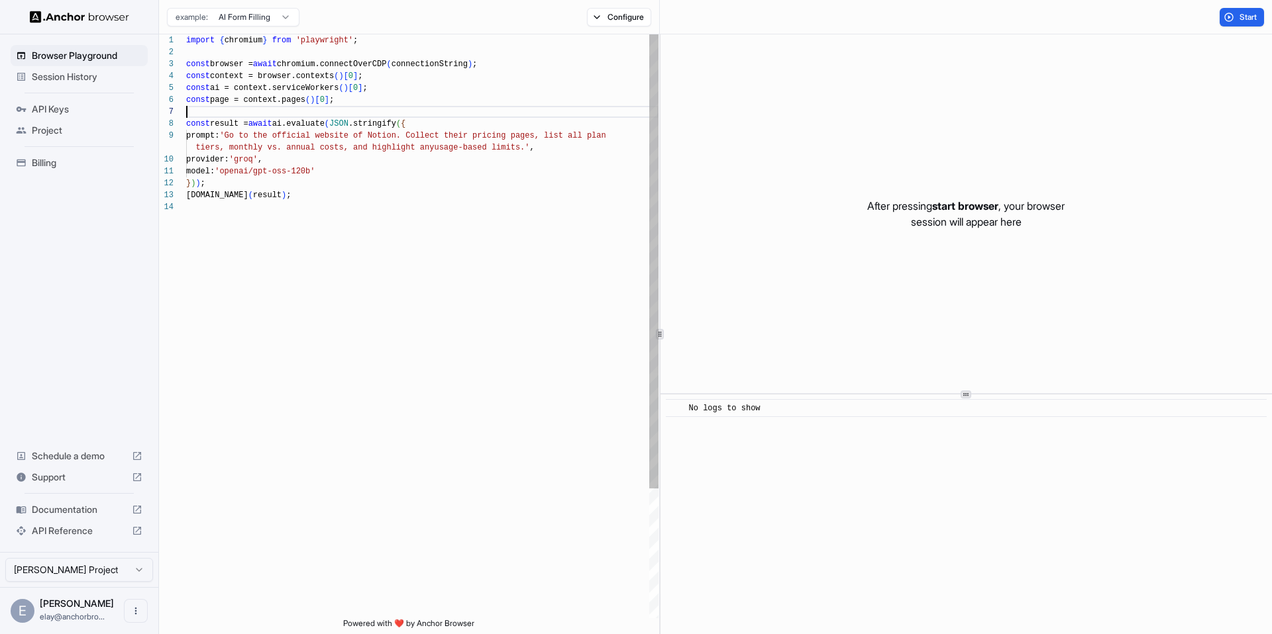
scroll to position [72, 0]
click at [1242, 19] on span "Start" at bounding box center [1248, 17] width 19 height 11
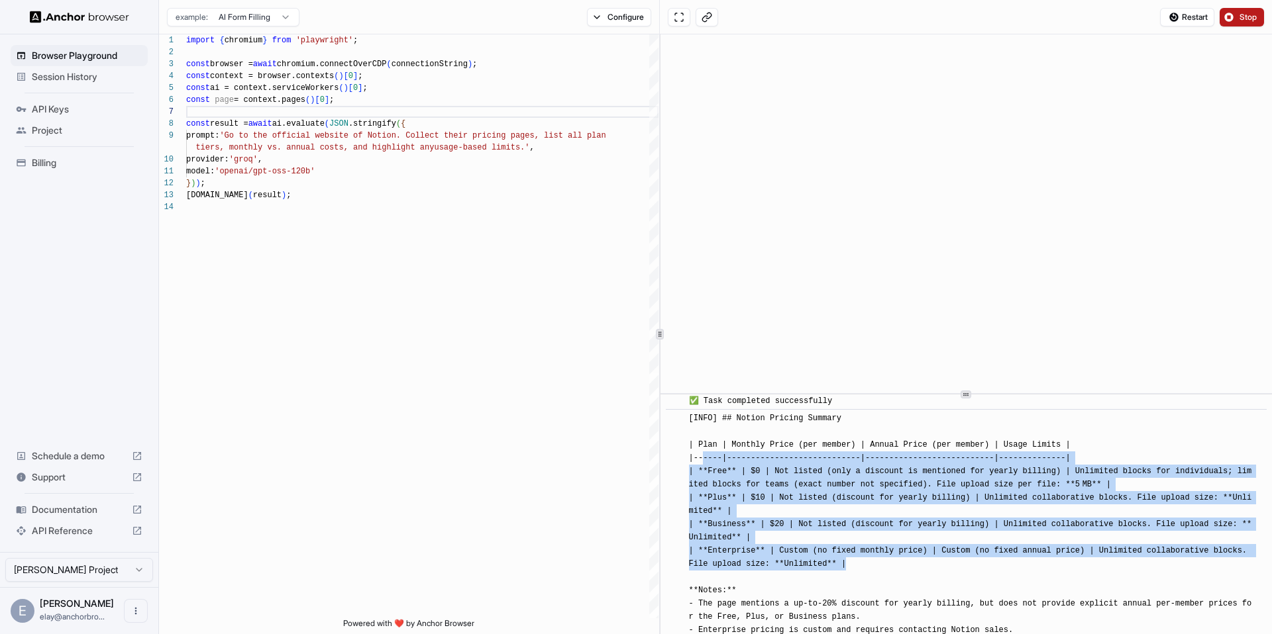
scroll to position [365, 0]
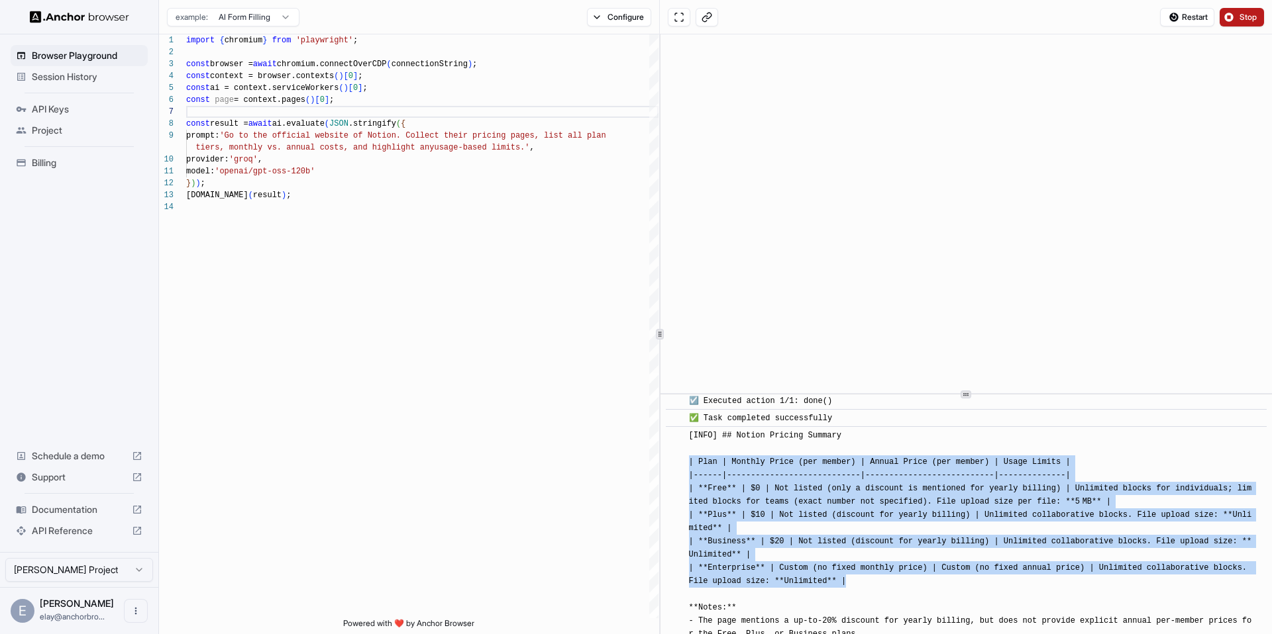
drag, startPoint x: 874, startPoint y: 484, endPoint x: 689, endPoint y: 476, distance: 184.3
click at [689, 476] on div "[INFO] ## Notion Pricing Summary | Plan | Monthly Price (per member) | Annual P…" at bounding box center [970, 581] width 563 height 305
copy span "| Plan | Monthly Price (per member) | Annual Price (per member) | Usage Limits …"
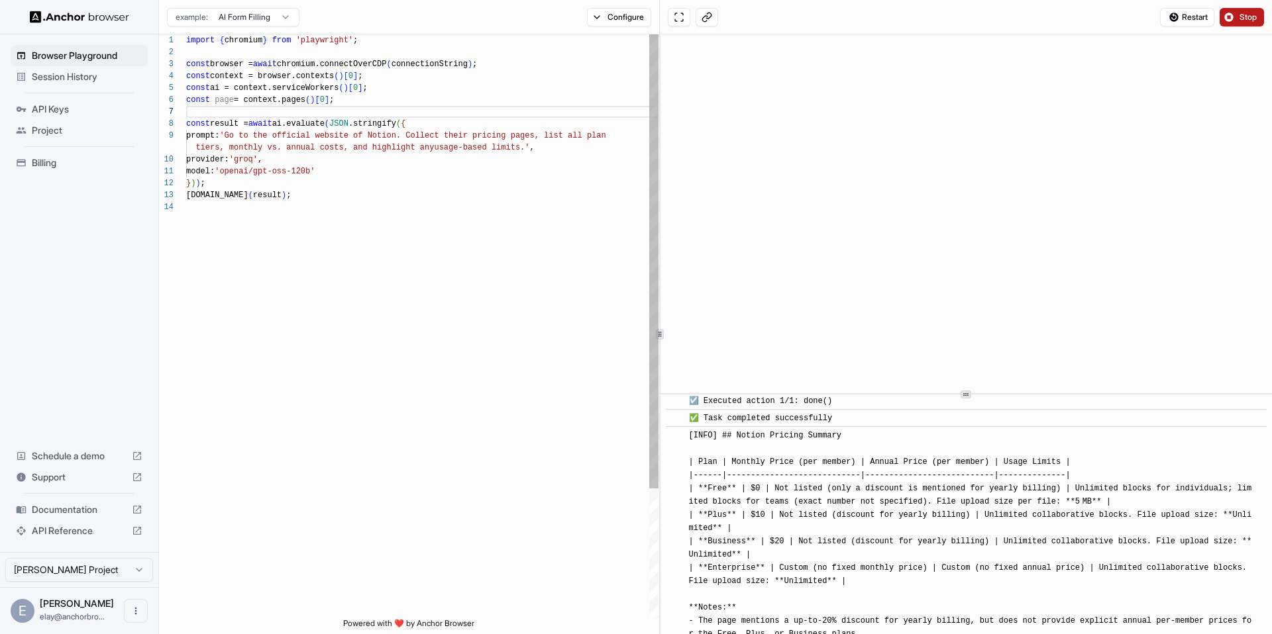
scroll to position [12, 0]
drag, startPoint x: 229, startPoint y: 173, endPoint x: 334, endPoint y: 176, distance: 104.7
click at [334, 176] on div "import { chromium } from 'playwright' ; const browser = await chromium.connectO…" at bounding box center [422, 409] width 472 height 751
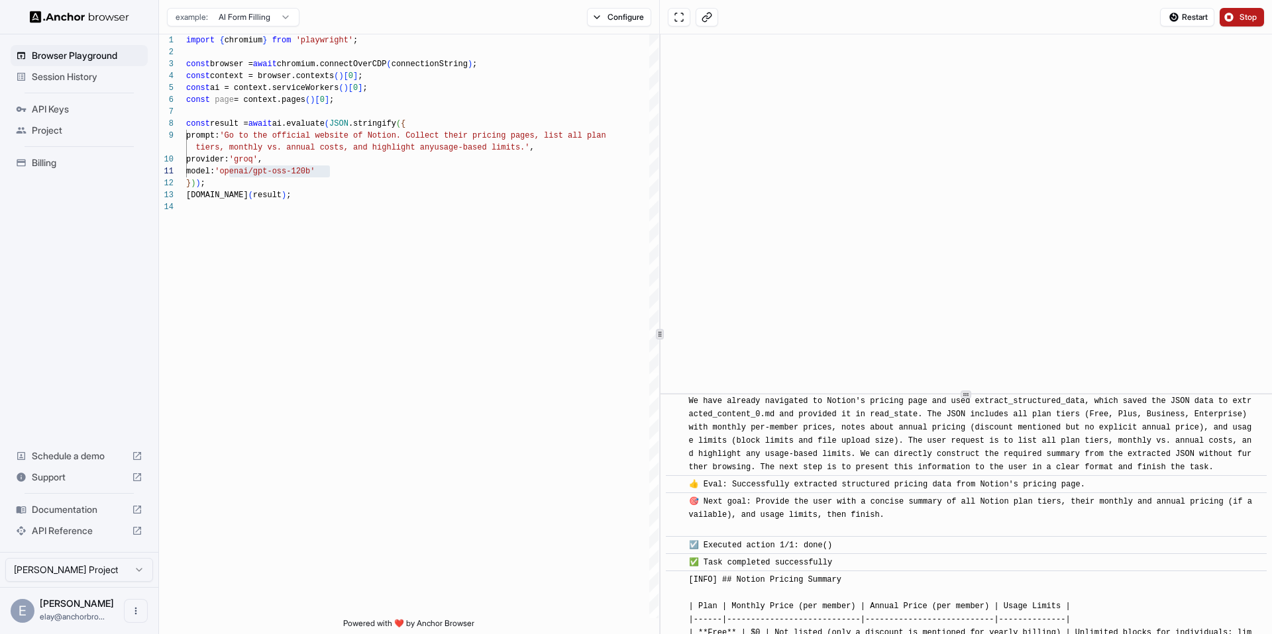
scroll to position [502, 0]
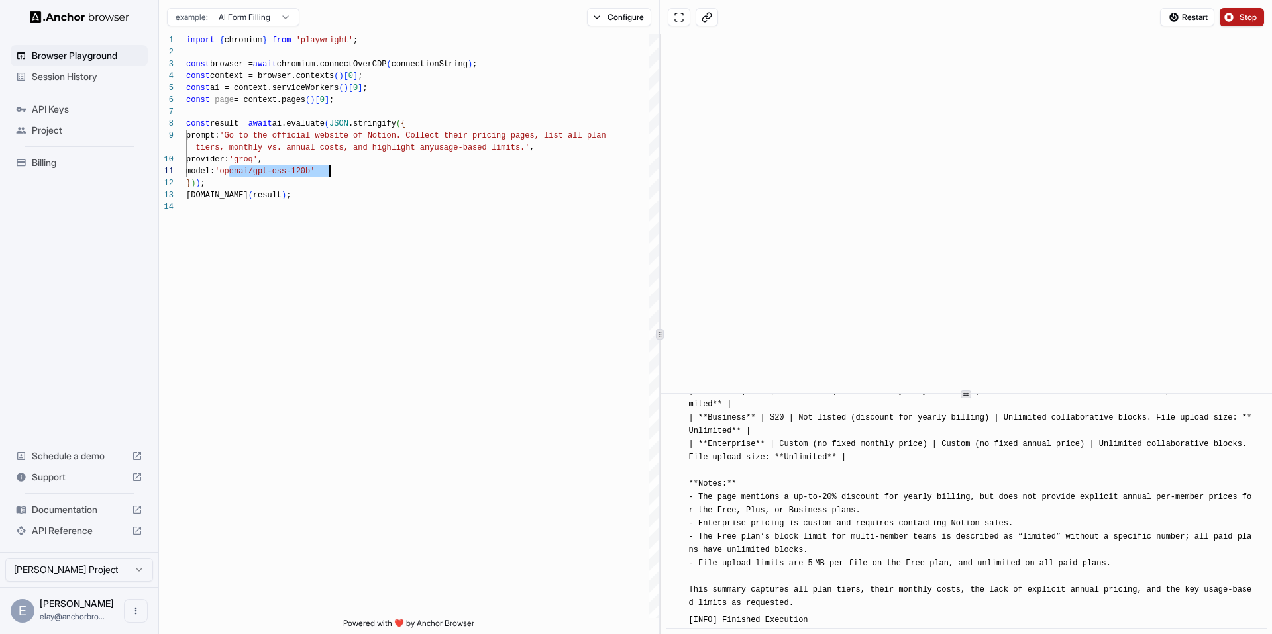
click at [812, 603] on div "[INFO] ## Notion Pricing Summary | Plan | Monthly Price (per member) | Annual P…" at bounding box center [970, 457] width 563 height 305
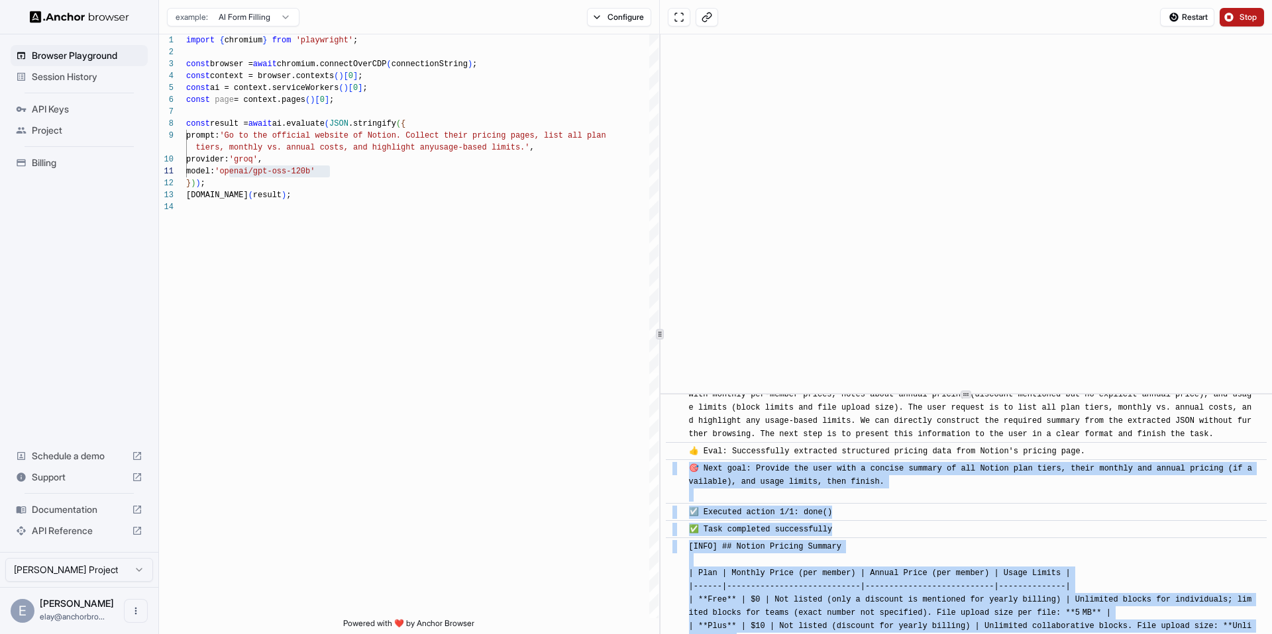
scroll to position [284, 0]
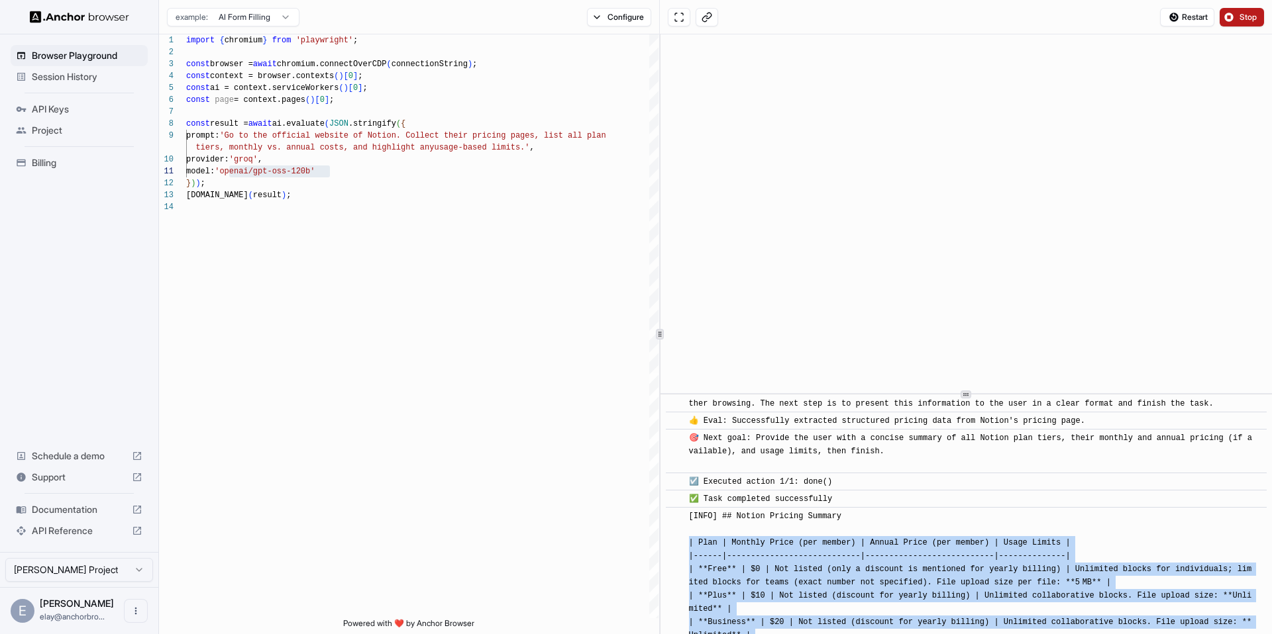
drag, startPoint x: 807, startPoint y: 596, endPoint x: 690, endPoint y: 558, distance: 123.2
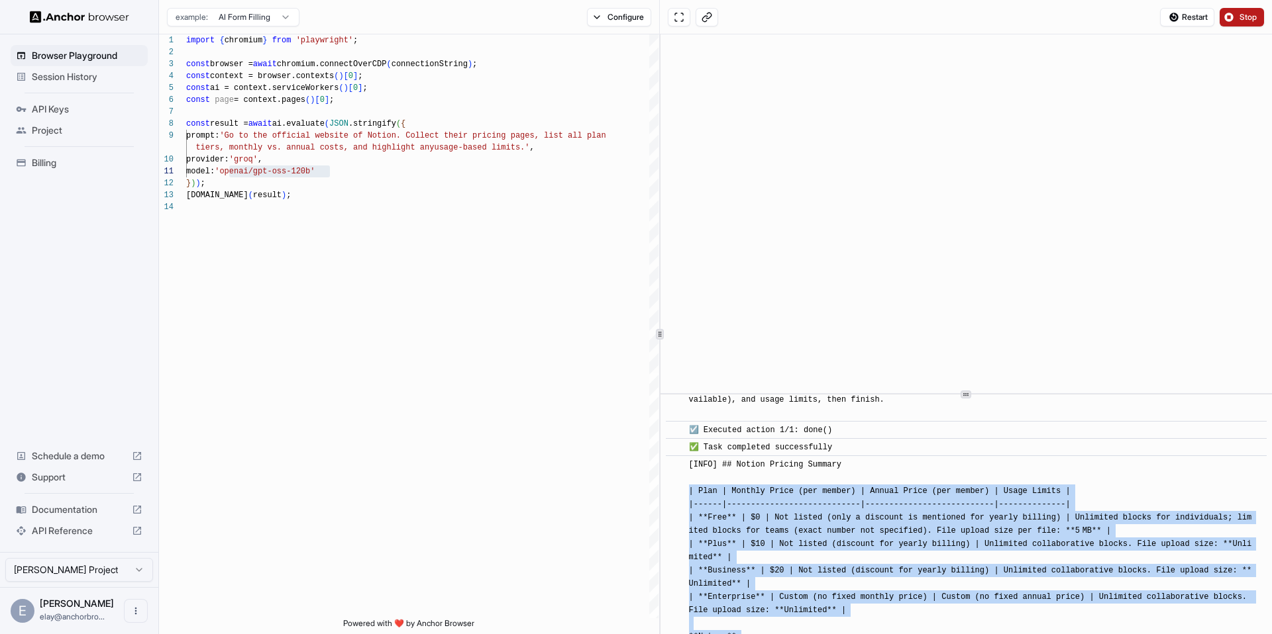
scroll to position [382, 0]
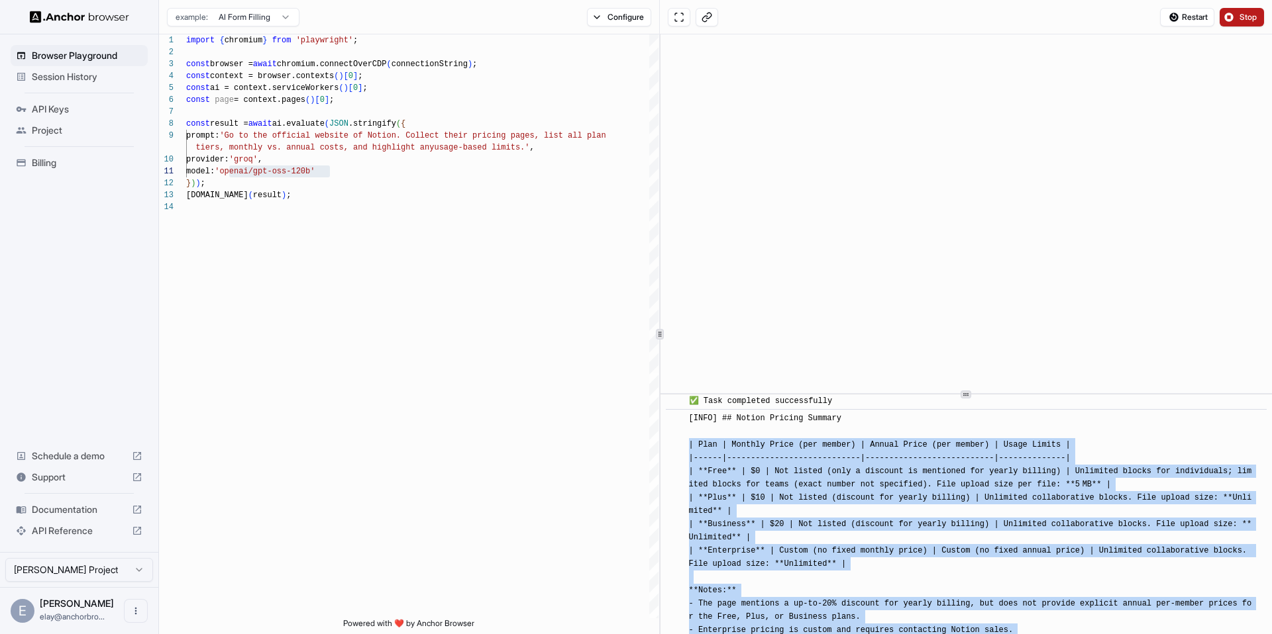
click at [691, 456] on span "[INFO] ## Notion Pricing Summary | Plan | Monthly Price (per member) | Annual P…" at bounding box center [970, 564] width 563 height 301
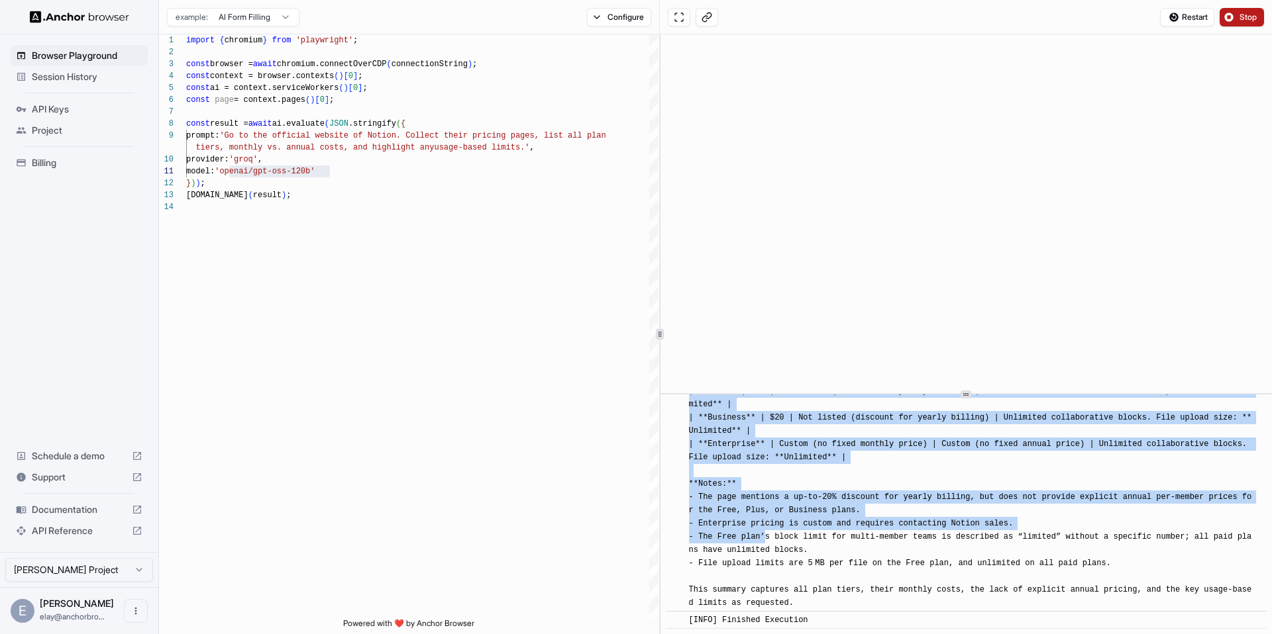
drag, startPoint x: 689, startPoint y: 456, endPoint x: 862, endPoint y: 603, distance: 226.5
click at [862, 603] on div "[INFO] ## Notion Pricing Summary | Plan | Monthly Price (per member) | Annual P…" at bounding box center [970, 457] width 563 height 305
click at [861, 601] on div "[INFO] ## Notion Pricing Summary | Plan | Monthly Price (per member) | Annual P…" at bounding box center [970, 457] width 563 height 305
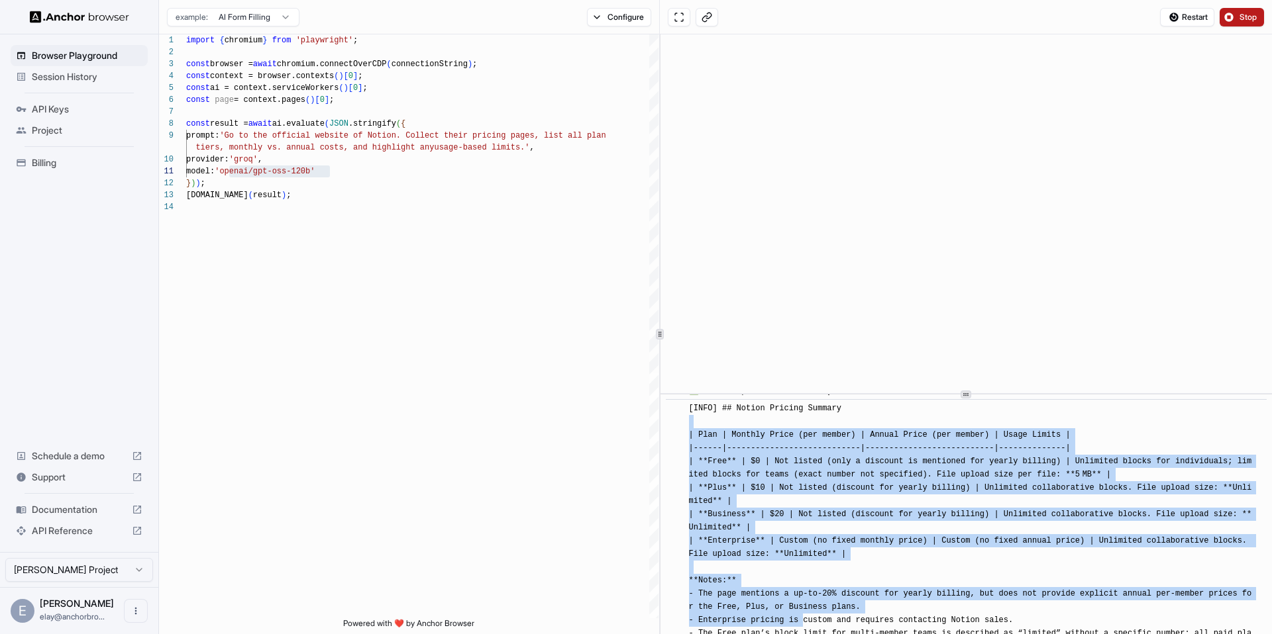
scroll to position [327, 0]
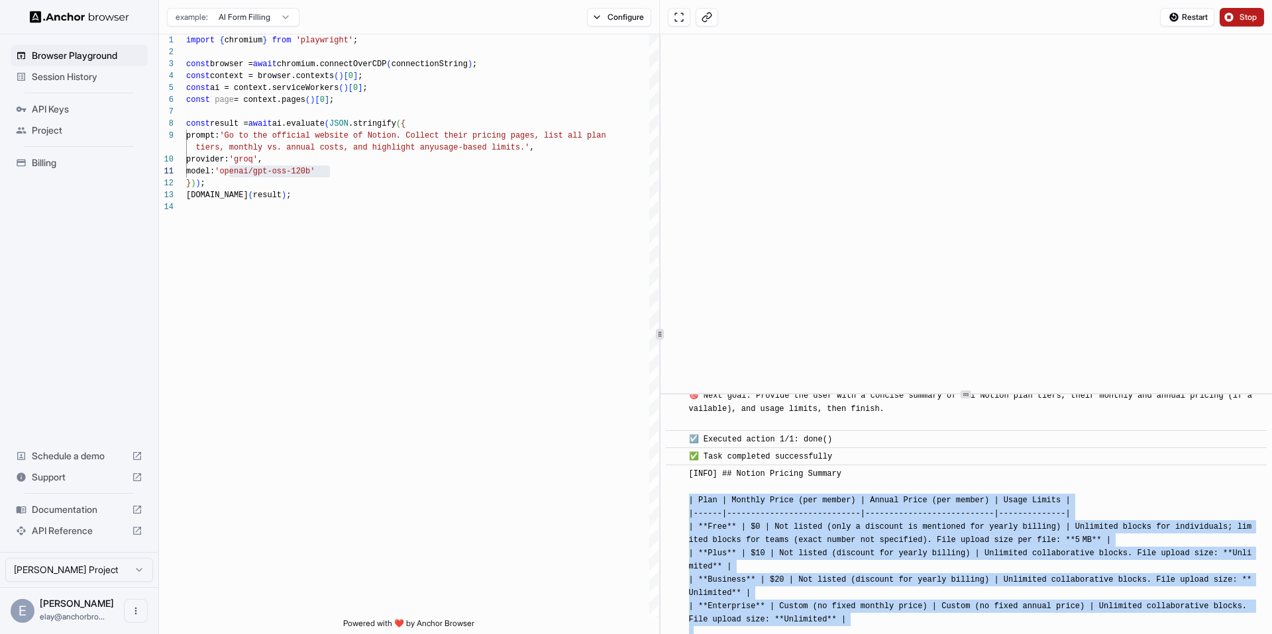
drag, startPoint x: 805, startPoint y: 604, endPoint x: 689, endPoint y: 514, distance: 147.3
click at [689, 514] on span "[INFO] ## Notion Pricing Summary | Plan | Monthly Price (per member) | Annual P…" at bounding box center [970, 620] width 563 height 301
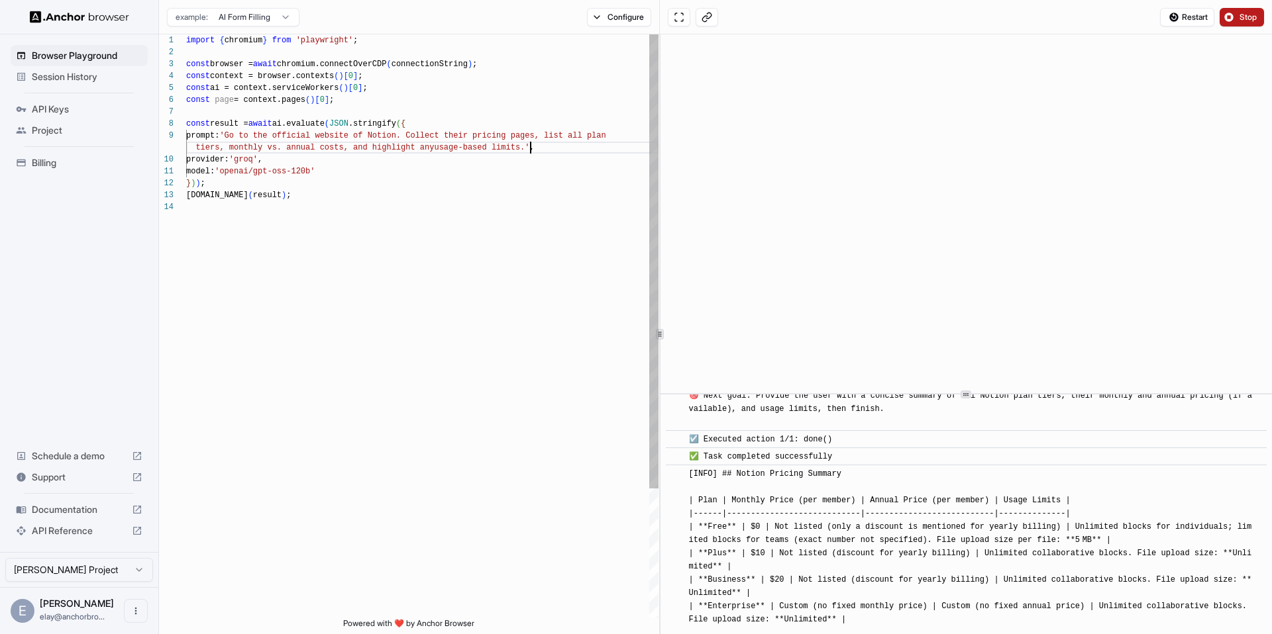
scroll to position [95, 0]
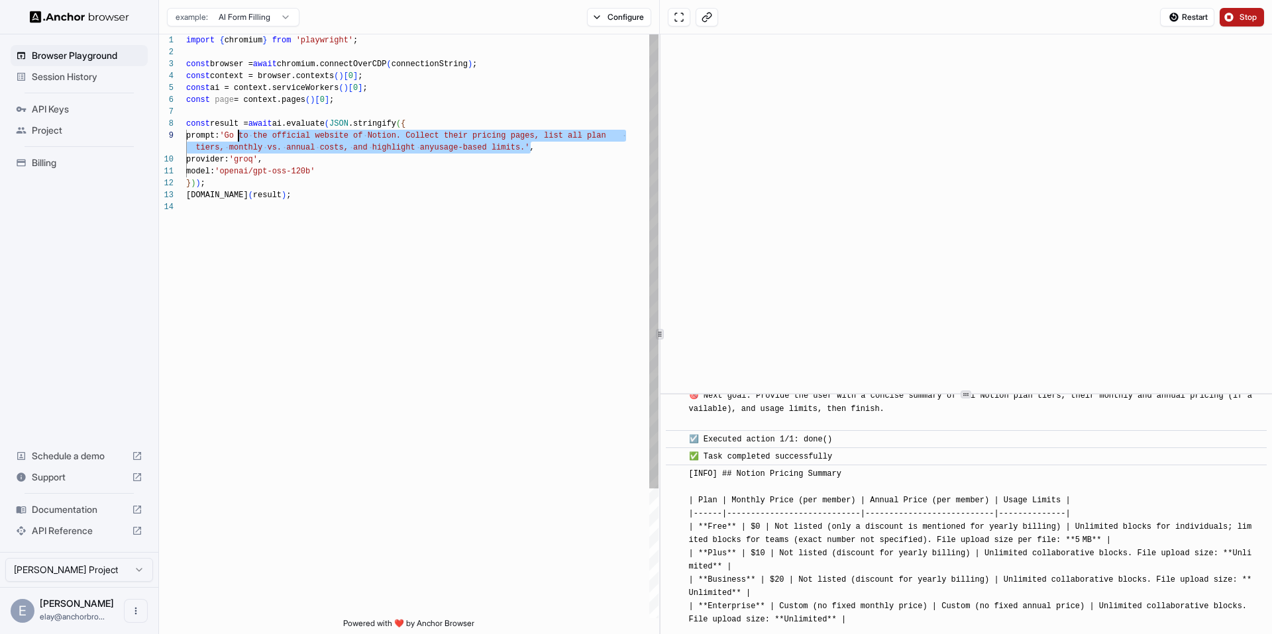
drag, startPoint x: 529, startPoint y: 150, endPoint x: 240, endPoint y: 141, distance: 288.9
click at [240, 141] on div "import { chromium } from 'playwright' ; const browser = await chromium.connectO…" at bounding box center [422, 409] width 472 height 751
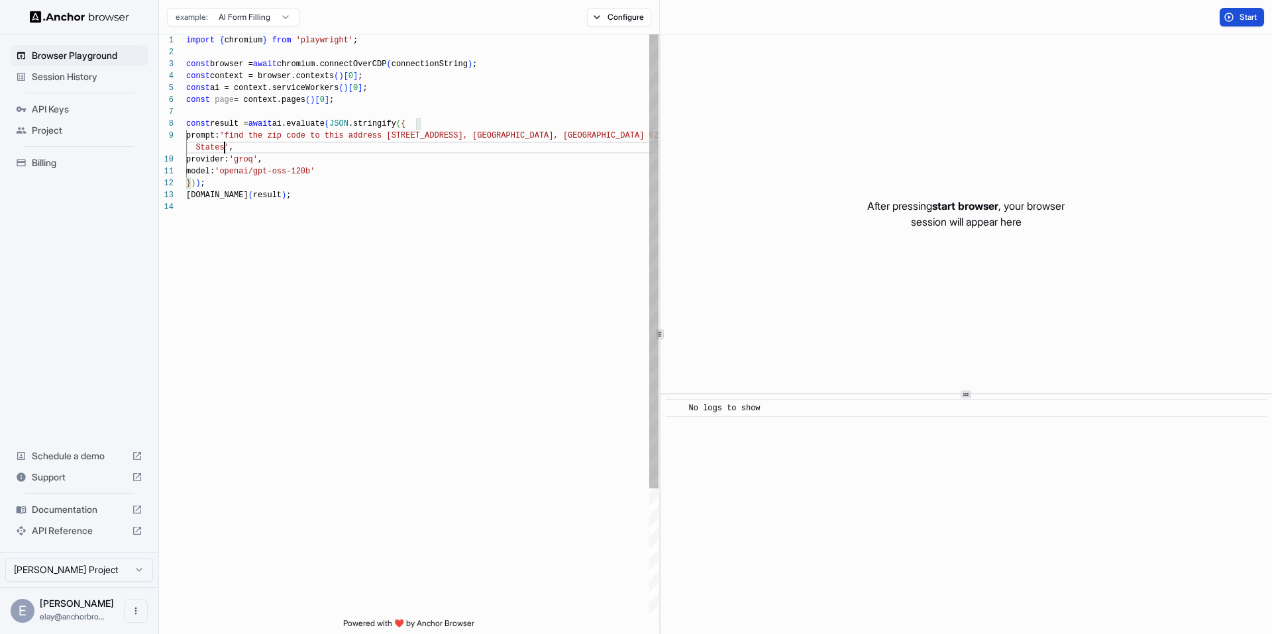
scroll to position [107, 0]
click at [1239, 13] on span "Start" at bounding box center [1248, 17] width 19 height 11
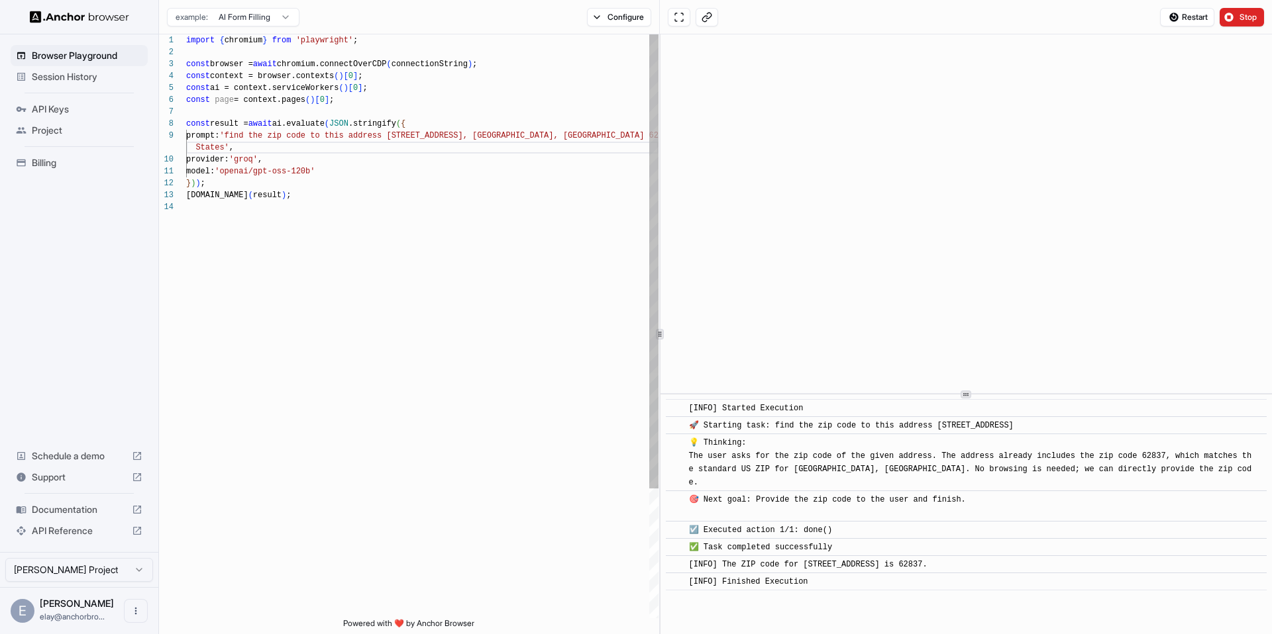
click at [559, 132] on div "import { chromium } from 'playwright' ; const browser = await chromium.connectO…" at bounding box center [422, 409] width 472 height 751
type textarea "**********"
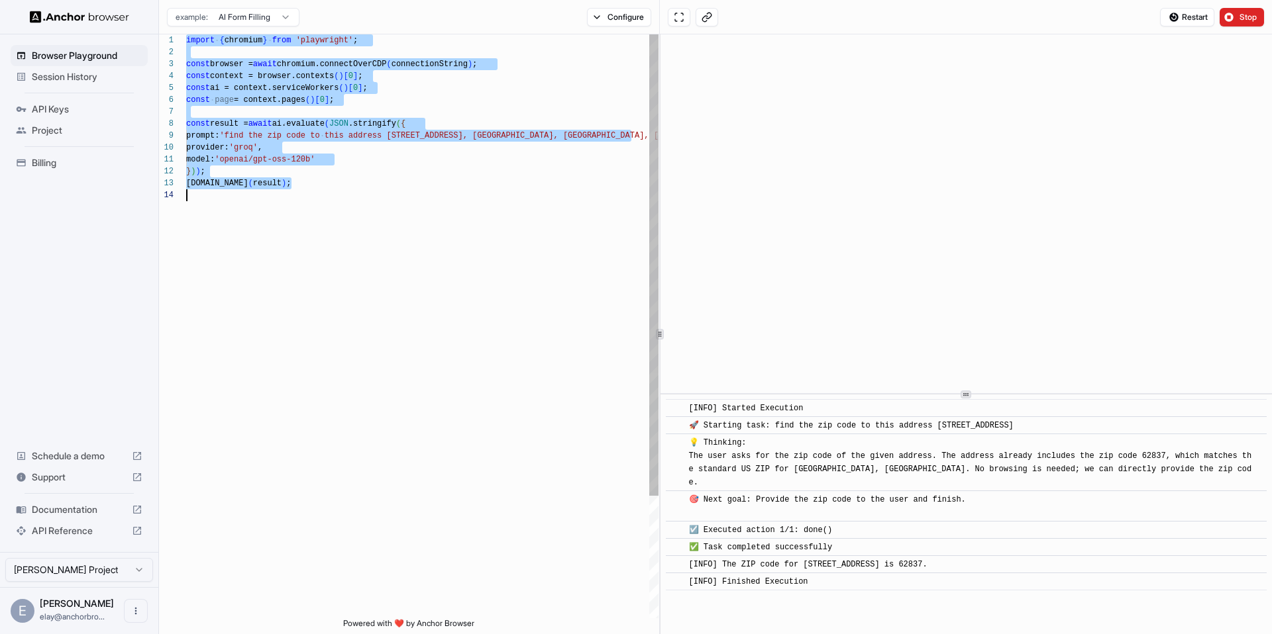
scroll to position [0, 0]
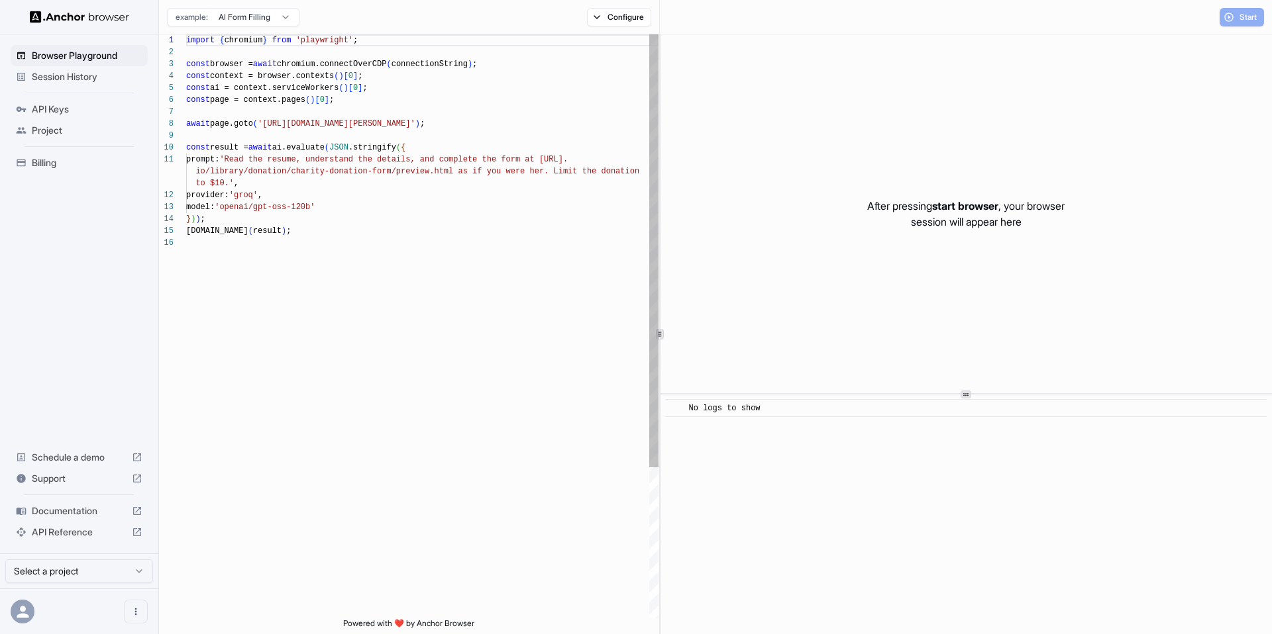
scroll to position [119, 0]
click at [474, 156] on div "import { chromium } from 'playwright' ; const browser = await chromium.connectO…" at bounding box center [422, 427] width 472 height 787
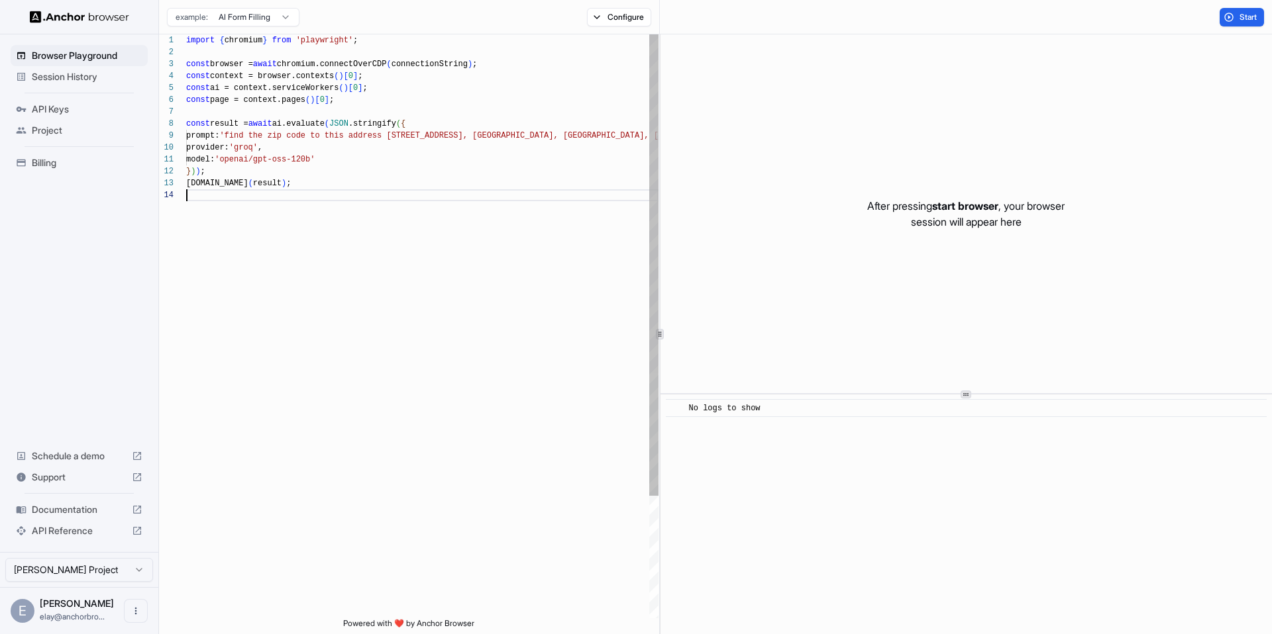
scroll to position [36, 0]
click at [1233, 21] on button "Start" at bounding box center [1241, 17] width 44 height 19
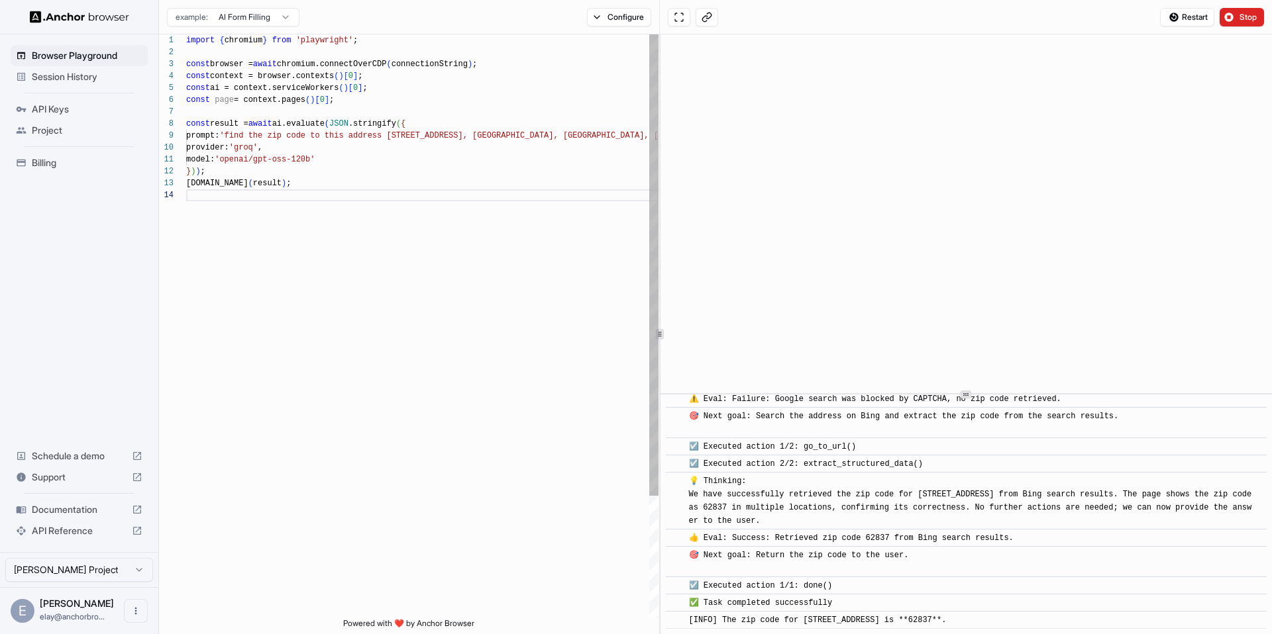
scroll to position [253, 0]
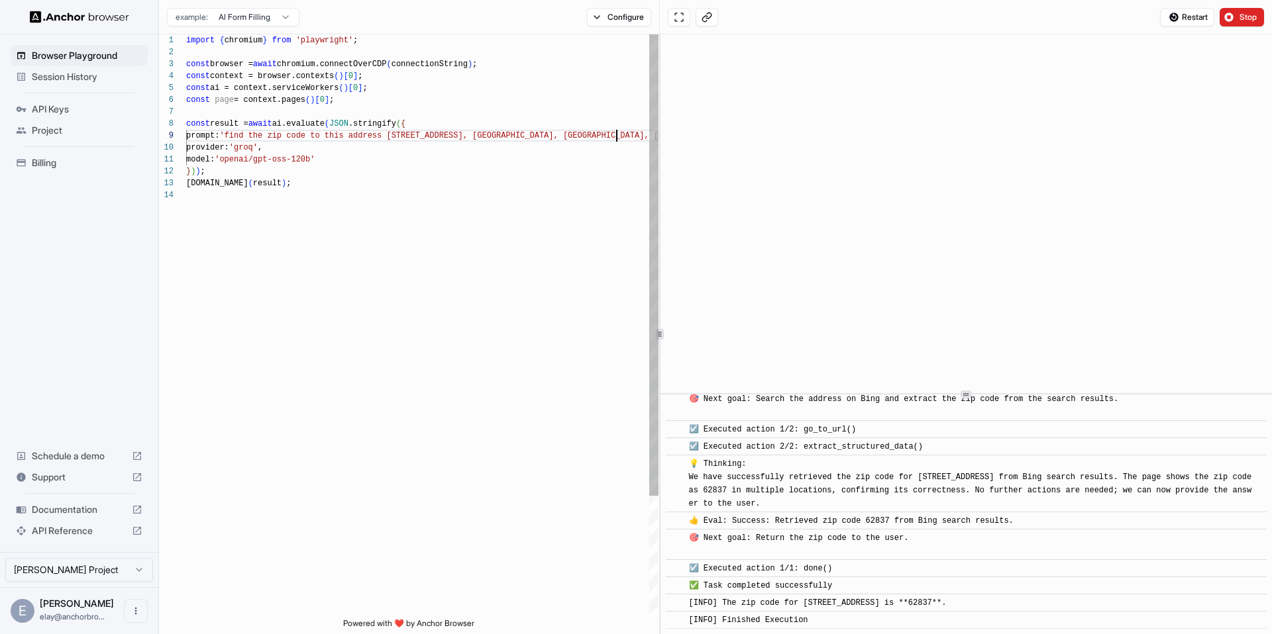
click at [615, 130] on div "[DOMAIN_NAME] ( result ) ; const context = browser.contexts ( ) [ 0 ] ; const a…" at bounding box center [422, 403] width 472 height 739
type textarea "**********"
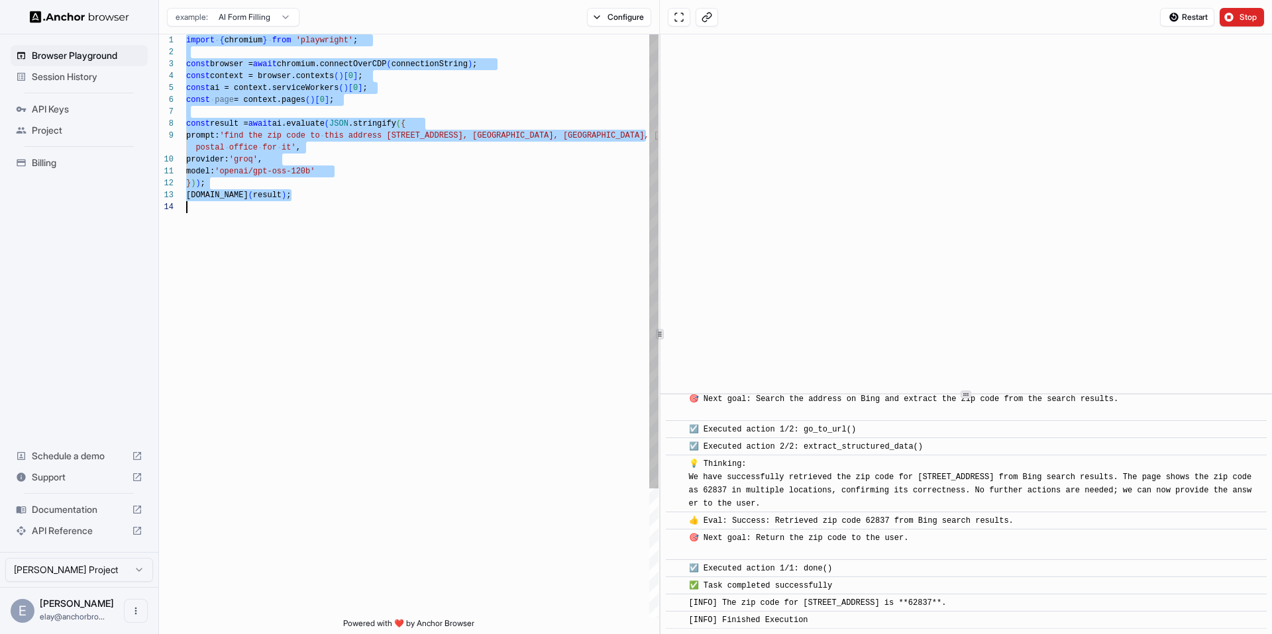
scroll to position [0, 0]
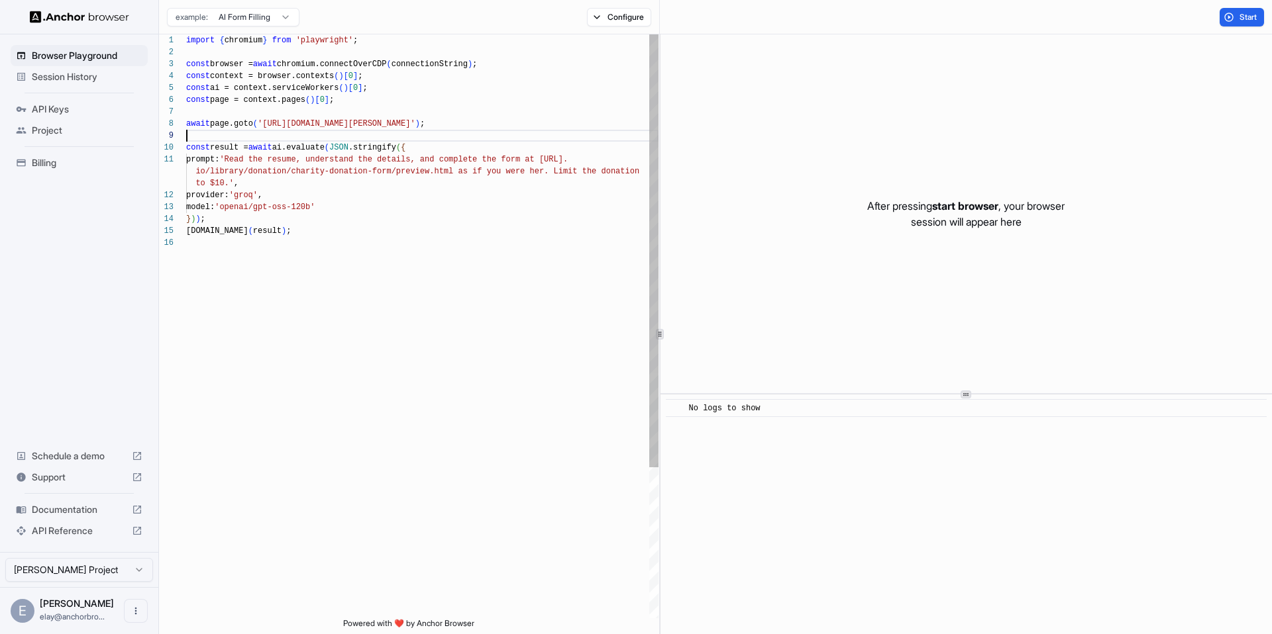
click at [228, 132] on div "import { chromium } from 'playwright' ; const browser = await chromium.connectO…" at bounding box center [422, 427] width 472 height 787
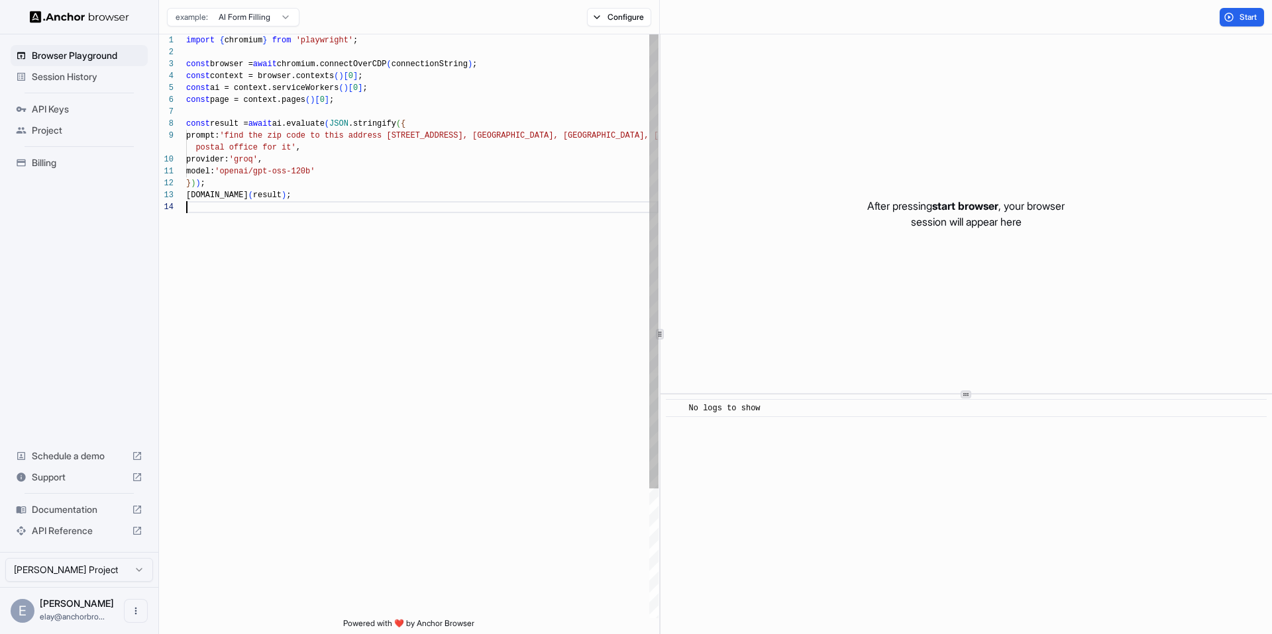
scroll to position [48, 0]
click at [1256, 19] on span "Start" at bounding box center [1248, 17] width 19 height 11
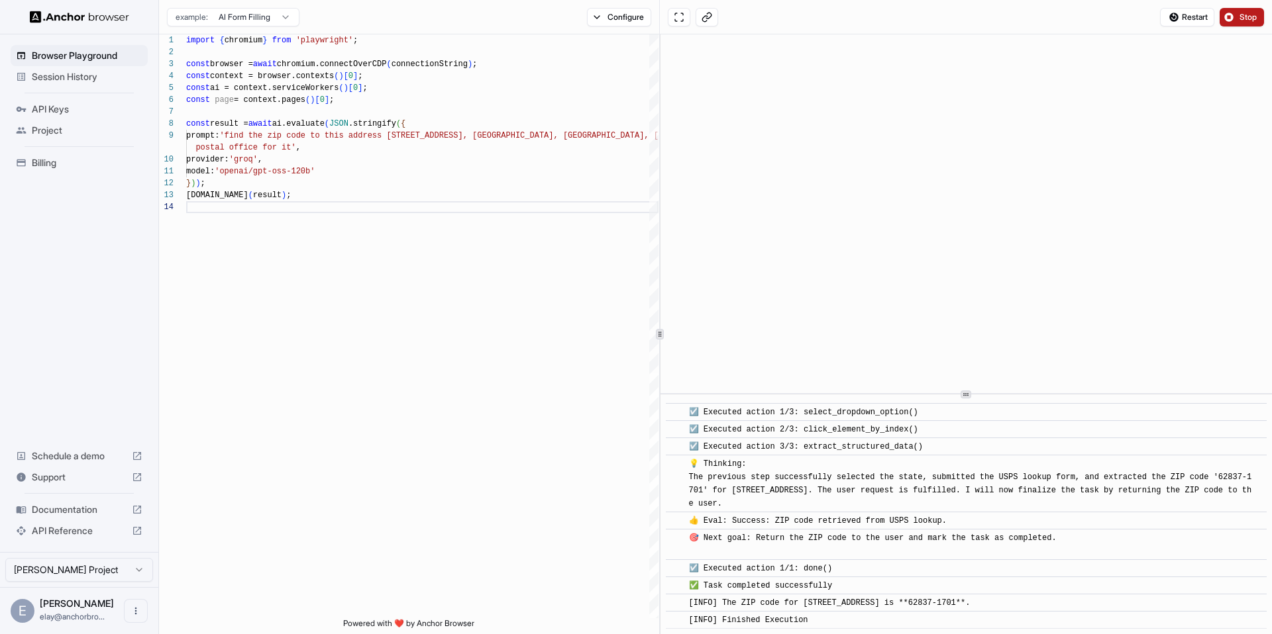
scroll to position [1085, 0]
drag, startPoint x: 793, startPoint y: 493, endPoint x: 879, endPoint y: 627, distance: 159.3
click at [878, 631] on div "​ [INFO] Started Execution ​ 🚀 Starting task: find the zip code to this address…" at bounding box center [965, 515] width 611 height 240
click at [836, 577] on div "​ ✅ Task completed successfully" at bounding box center [966, 586] width 601 height 18
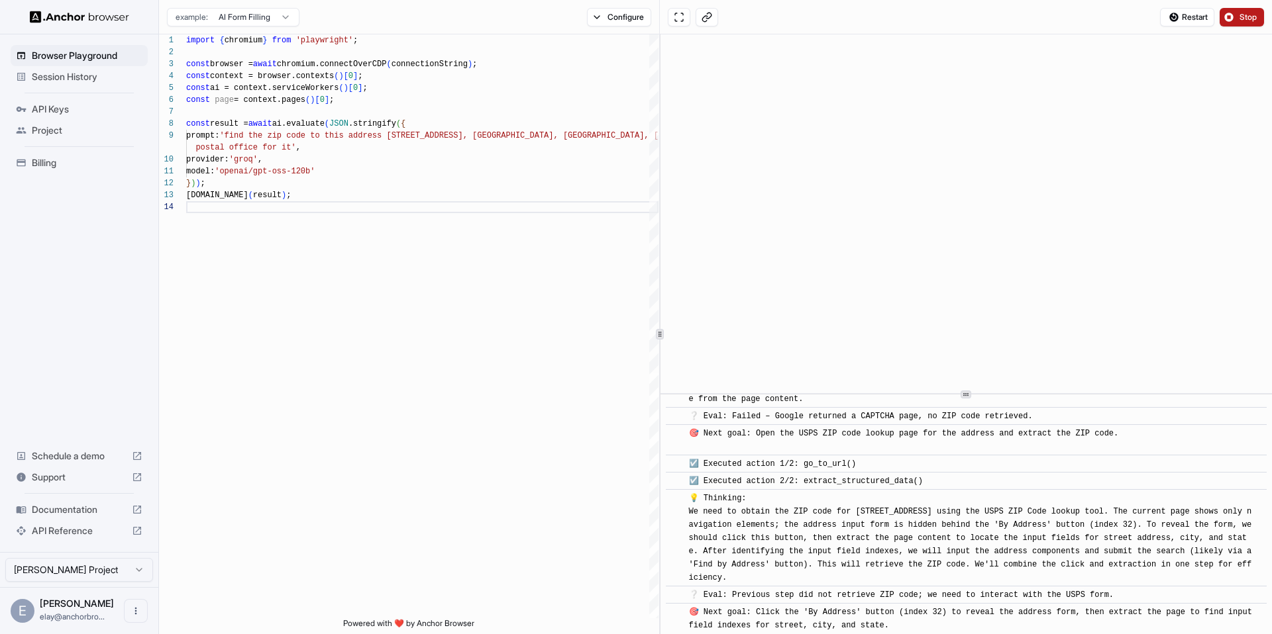
scroll to position [0, 0]
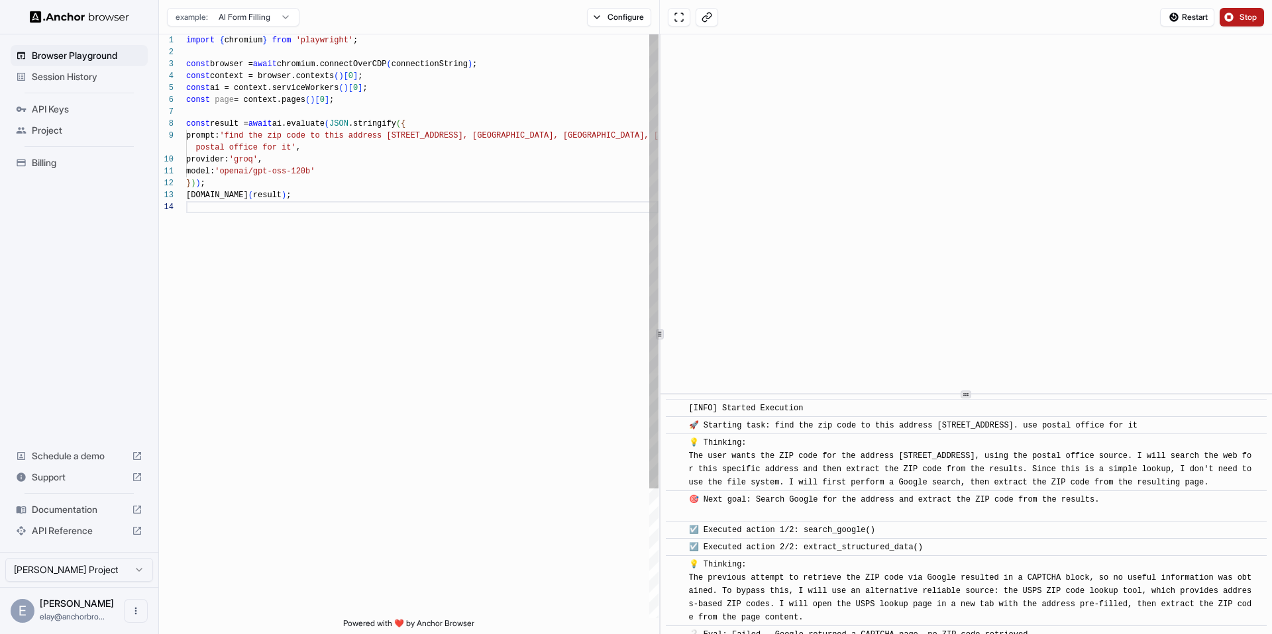
type textarea "**********"
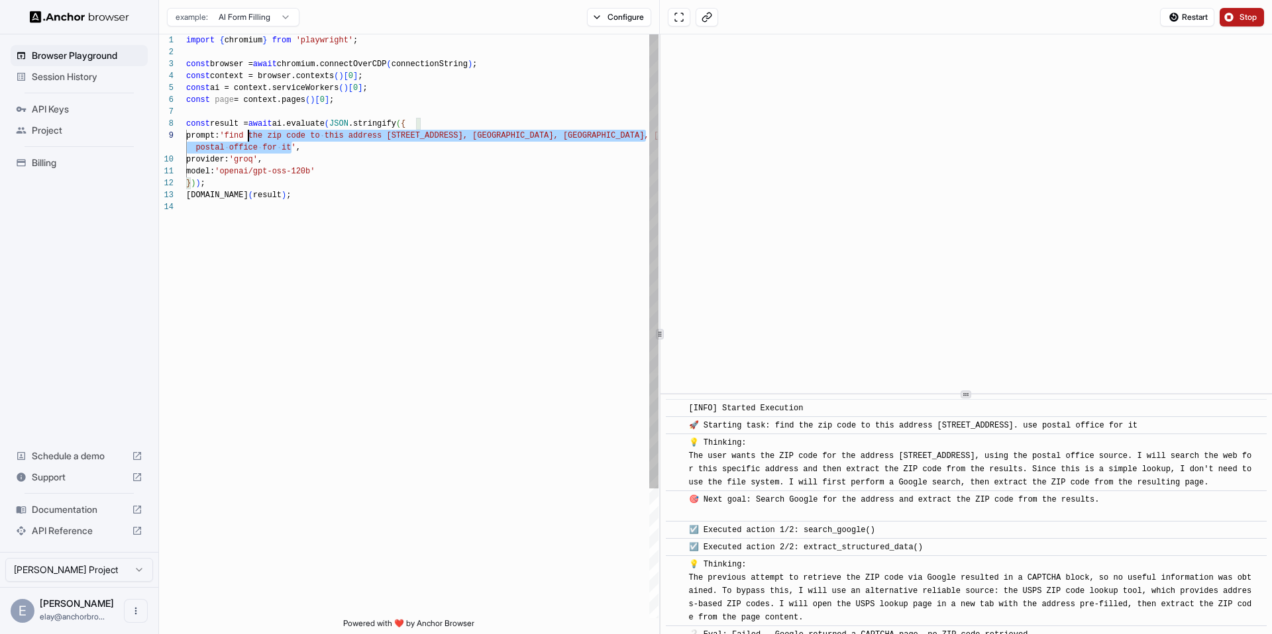
scroll to position [95, 0]
drag, startPoint x: 292, startPoint y: 148, endPoint x: 239, endPoint y: 139, distance: 53.7
click at [239, 139] on div "import { chromium } from 'playwright' ; const browser = await chromium.connectO…" at bounding box center [422, 409] width 472 height 751
